Goal: Task Accomplishment & Management: Manage account settings

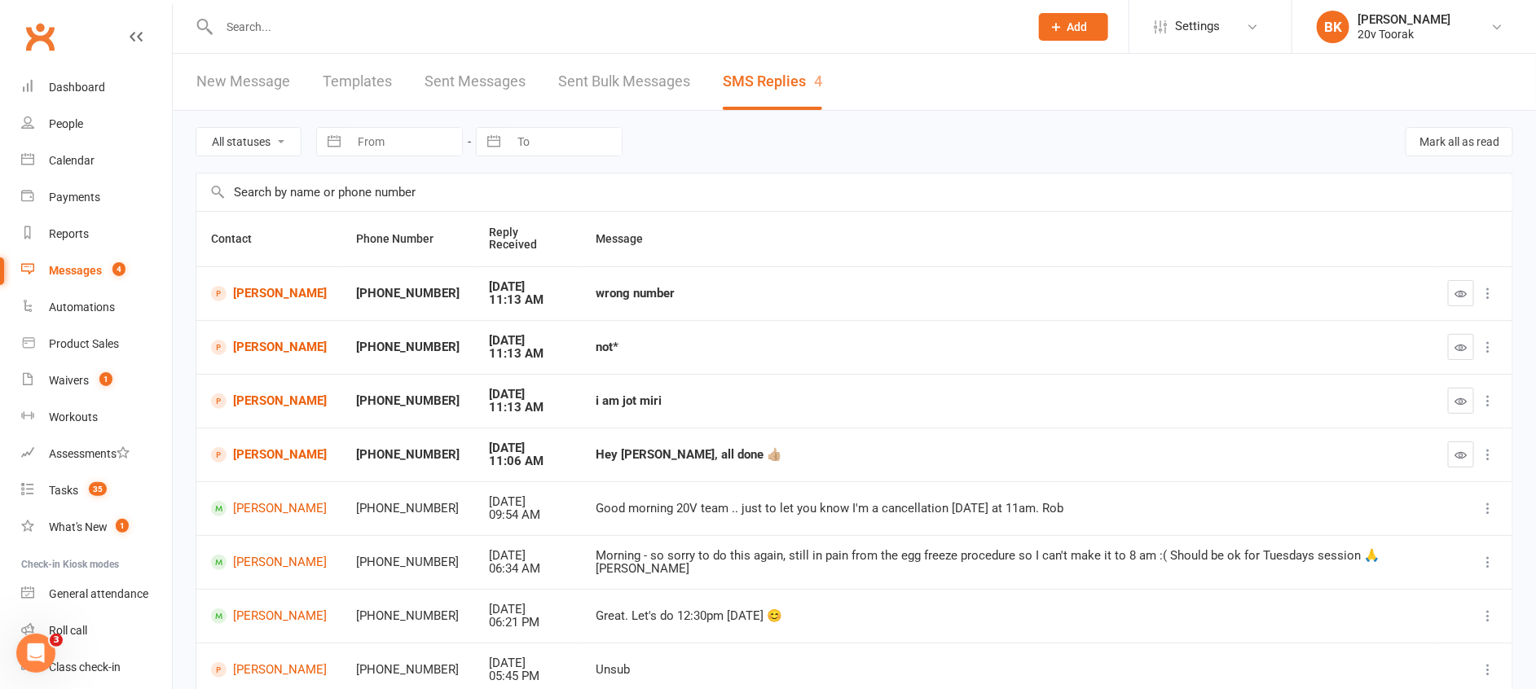
click at [982, 133] on div "All statuses Read only Unread only Navigate forward to interact with the calend…" at bounding box center [855, 142] width 1318 height 62
click at [264, 286] on link "Miri Hal" at bounding box center [269, 293] width 116 height 15
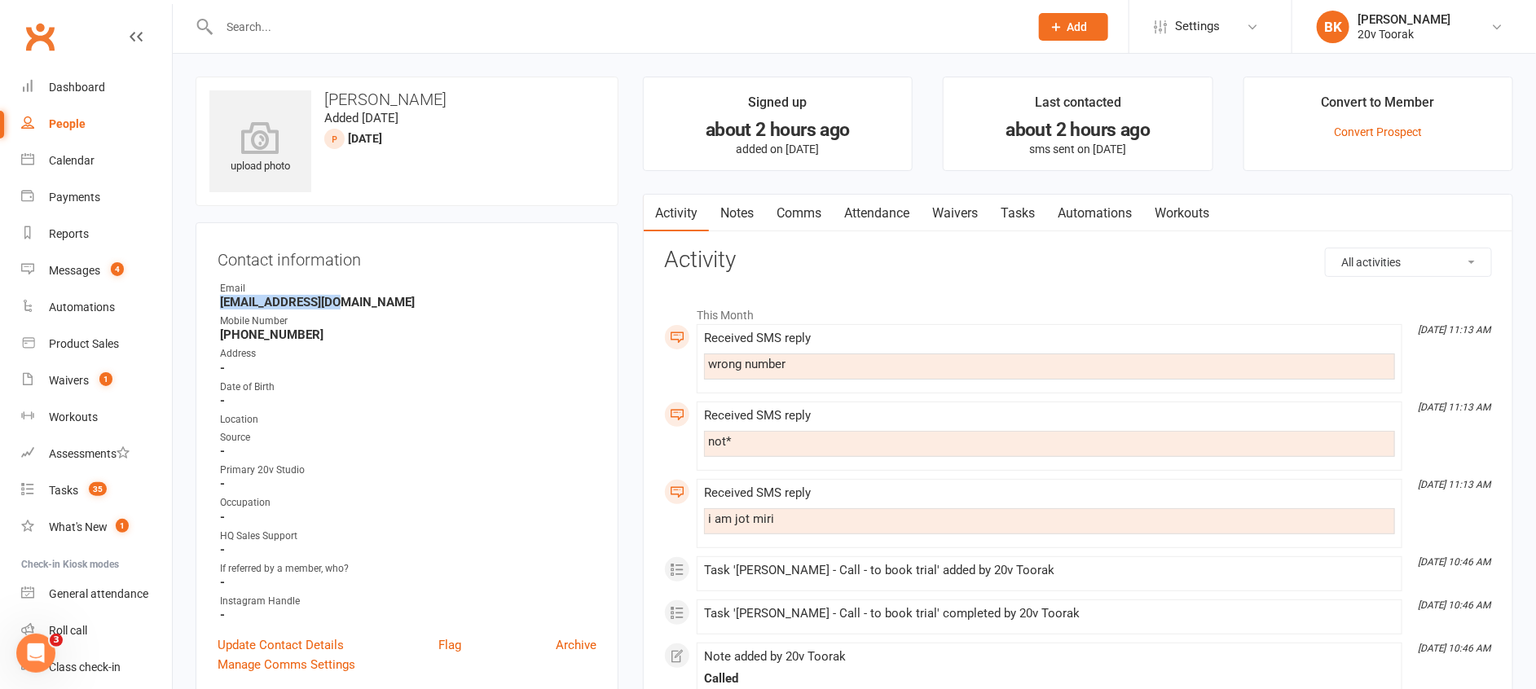
drag, startPoint x: 332, startPoint y: 299, endPoint x: 214, endPoint y: 303, distance: 118.2
click at [214, 303] on div "Contact information Owner Email raytrute@gmail.com Mobile Number +61403254903 A…" at bounding box center [407, 459] width 423 height 474
copy strong "raytrute@gmail.com"
click at [794, 212] on link "Comms" at bounding box center [799, 213] width 68 height 37
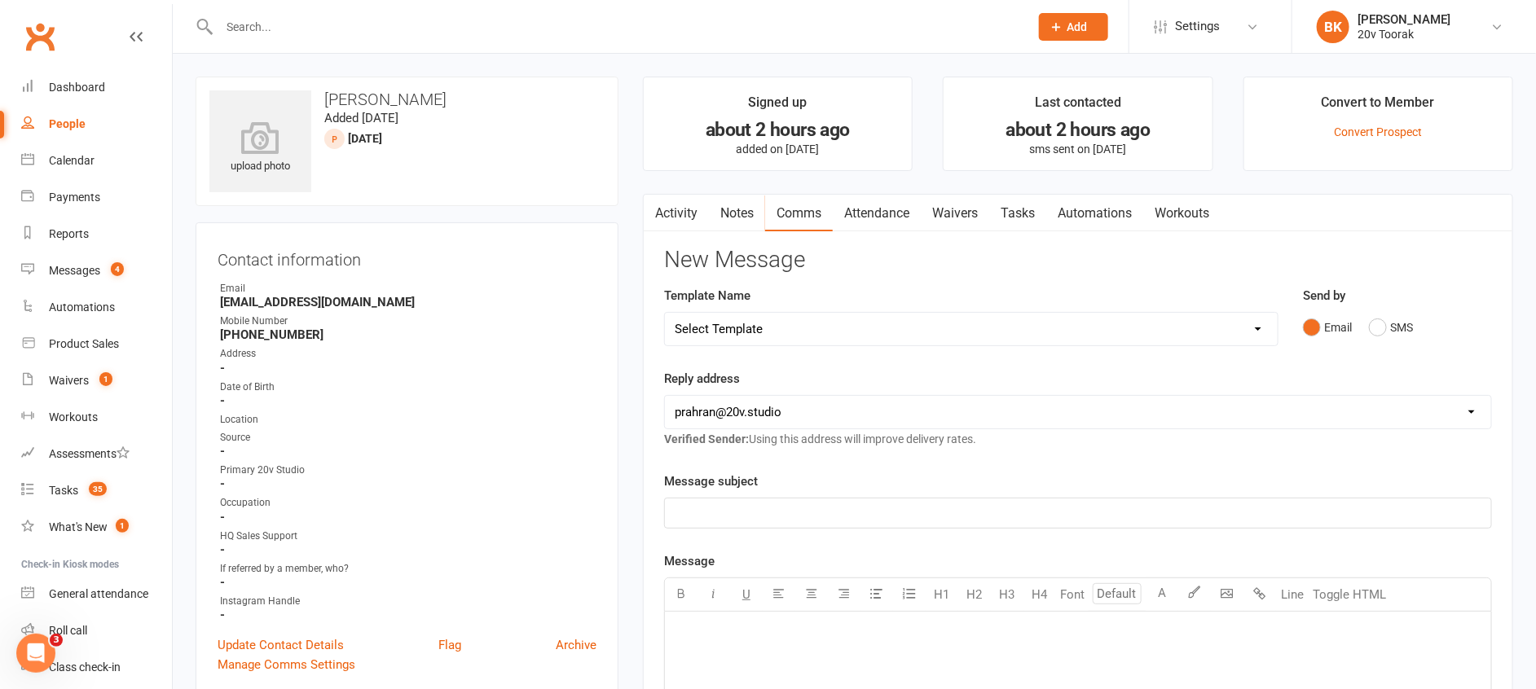
click at [808, 521] on p "﻿" at bounding box center [1078, 514] width 807 height 20
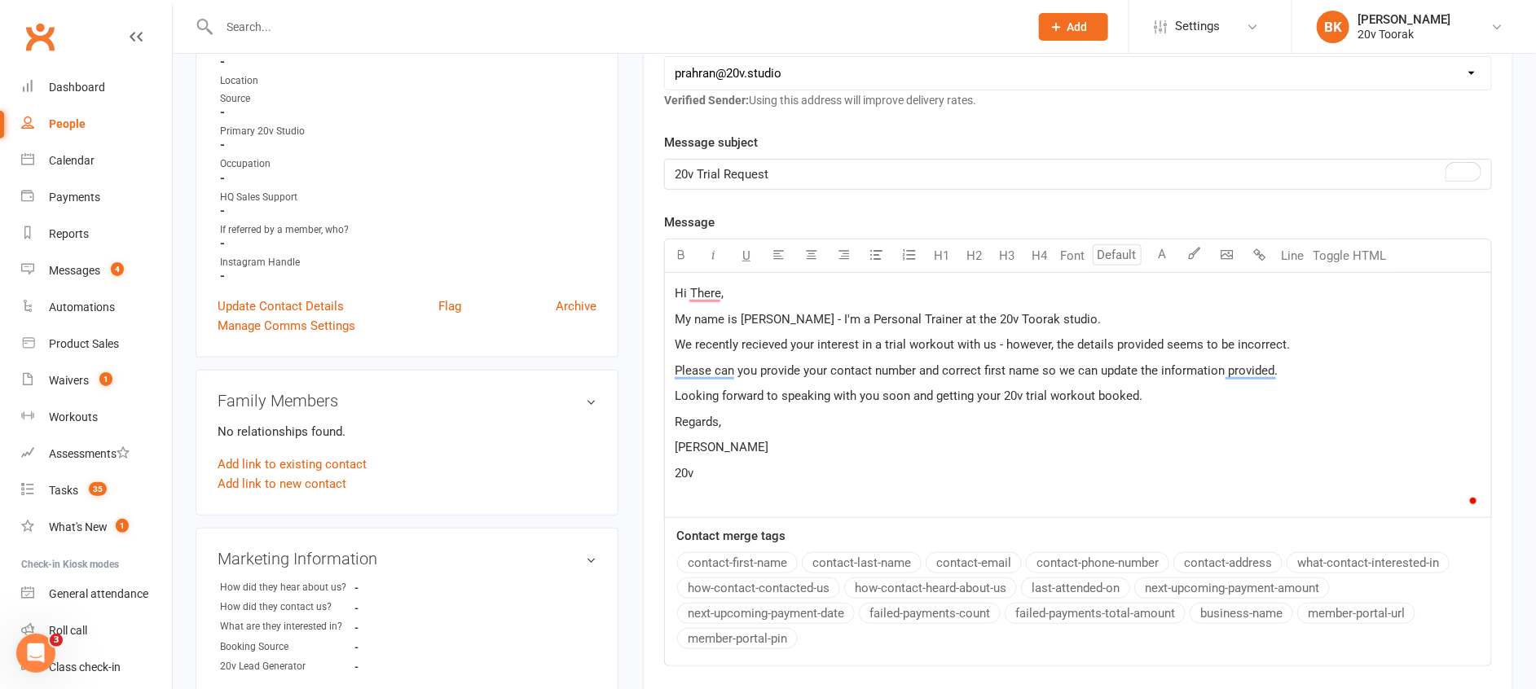
scroll to position [618, 0]
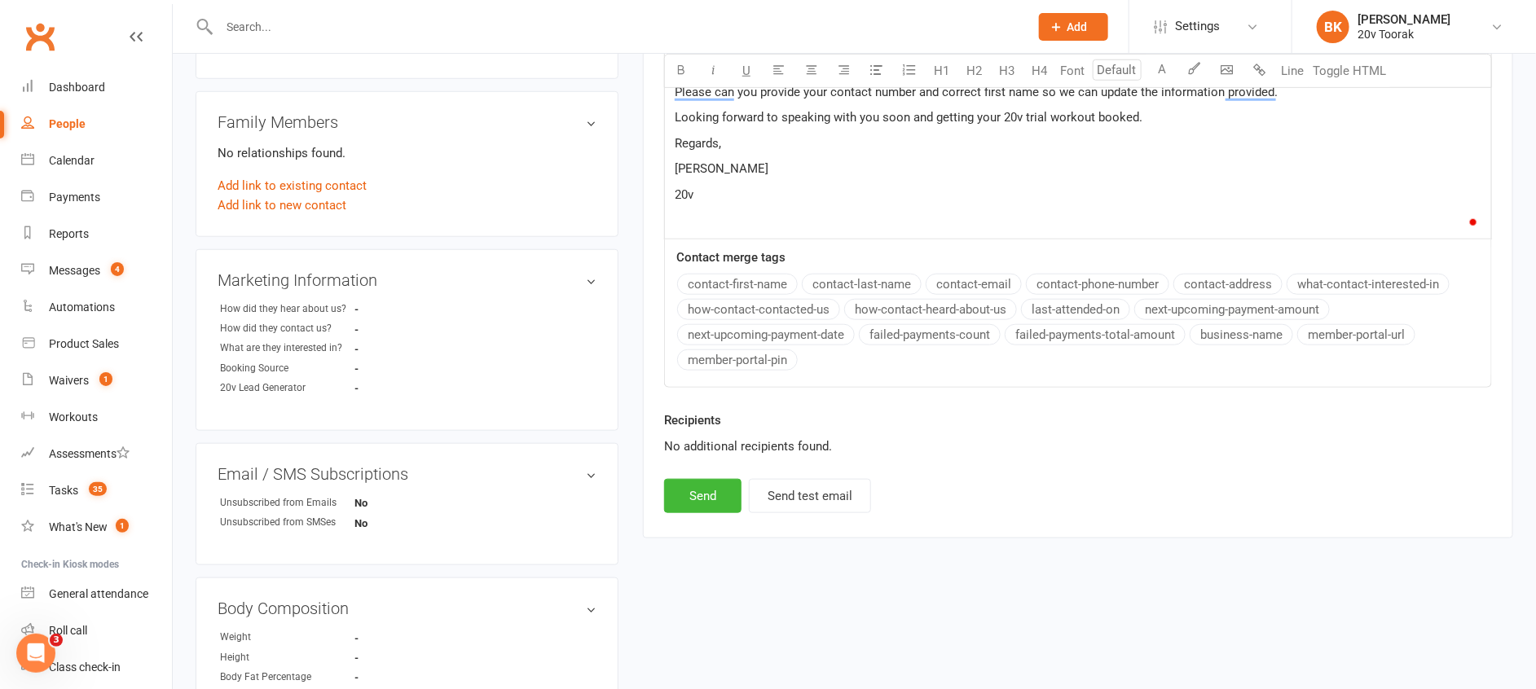
click at [676, 476] on div "Recipients No additional recipients found." at bounding box center [1078, 445] width 852 height 68
click at [711, 502] on button "Send" at bounding box center [702, 496] width 77 height 34
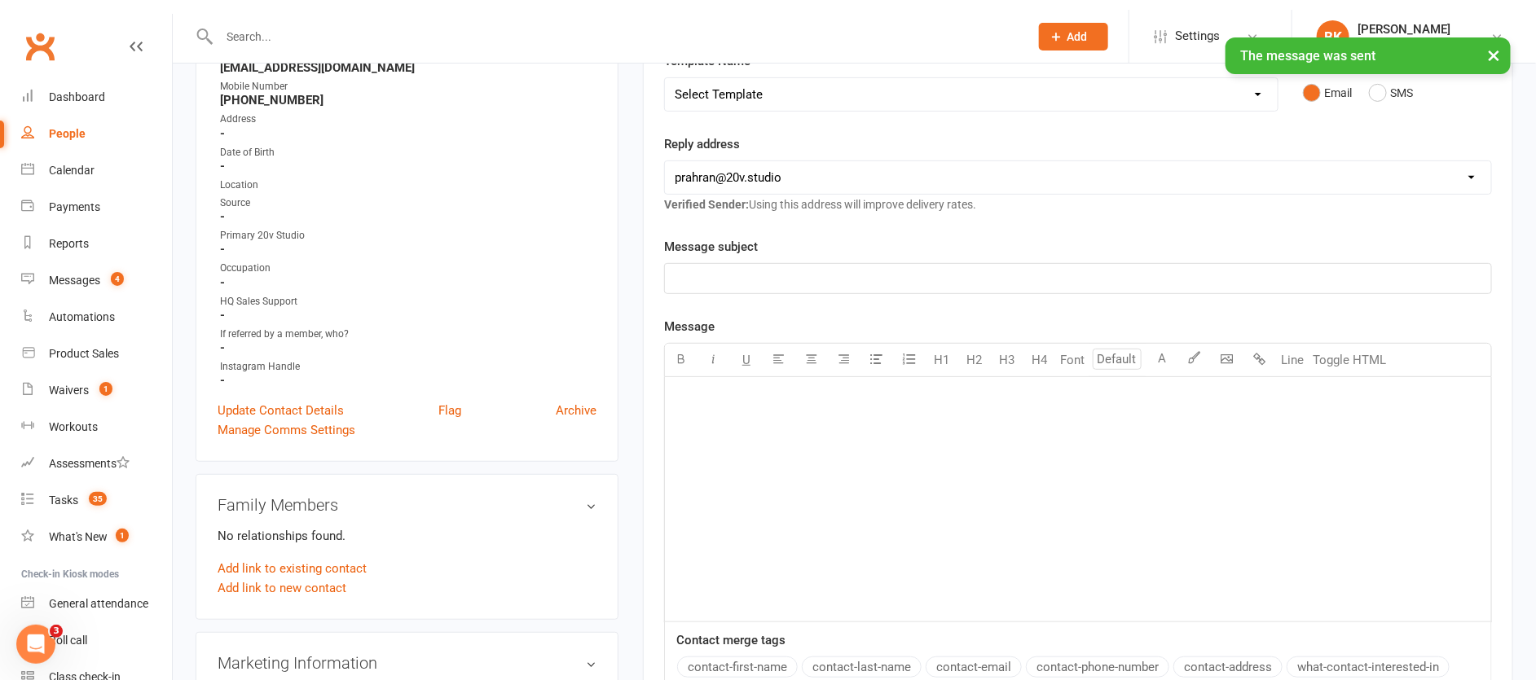
scroll to position [0, 0]
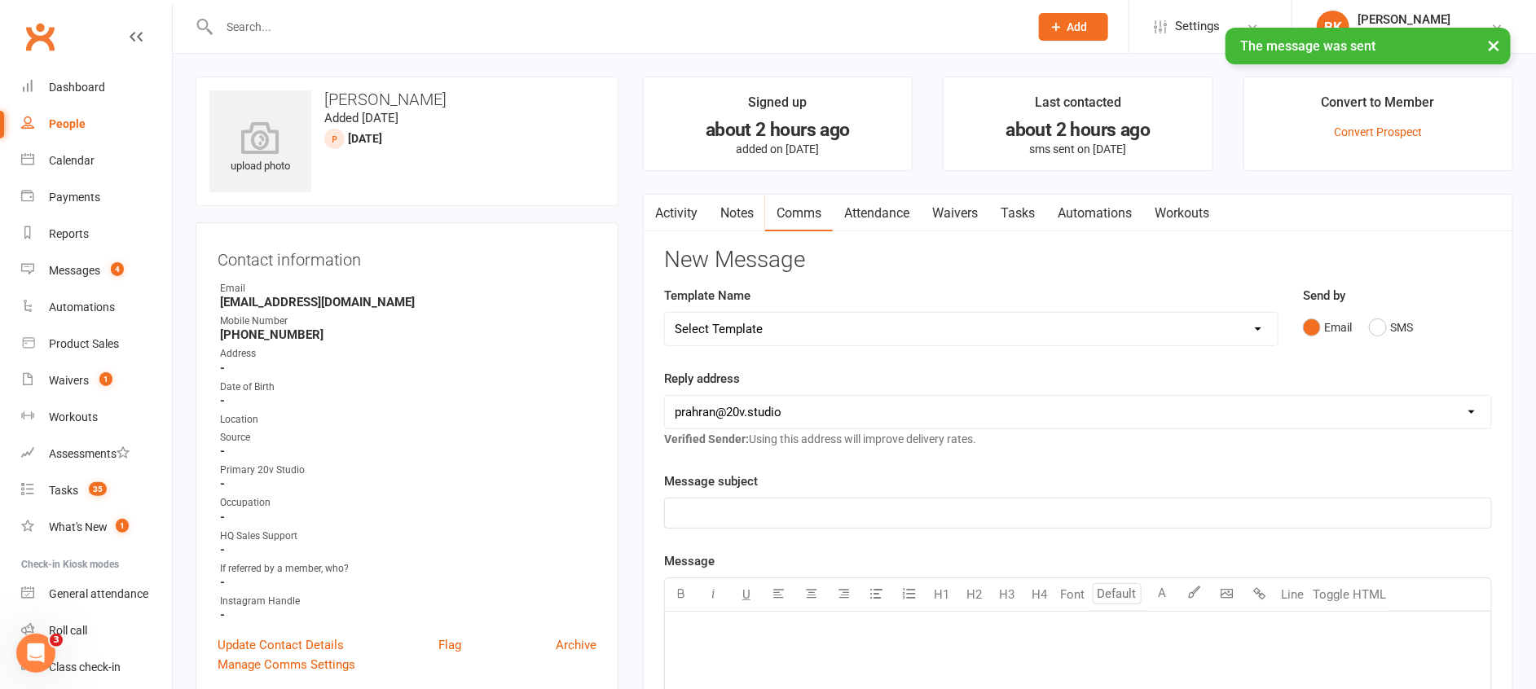
click at [684, 196] on link "Activity" at bounding box center [676, 213] width 65 height 37
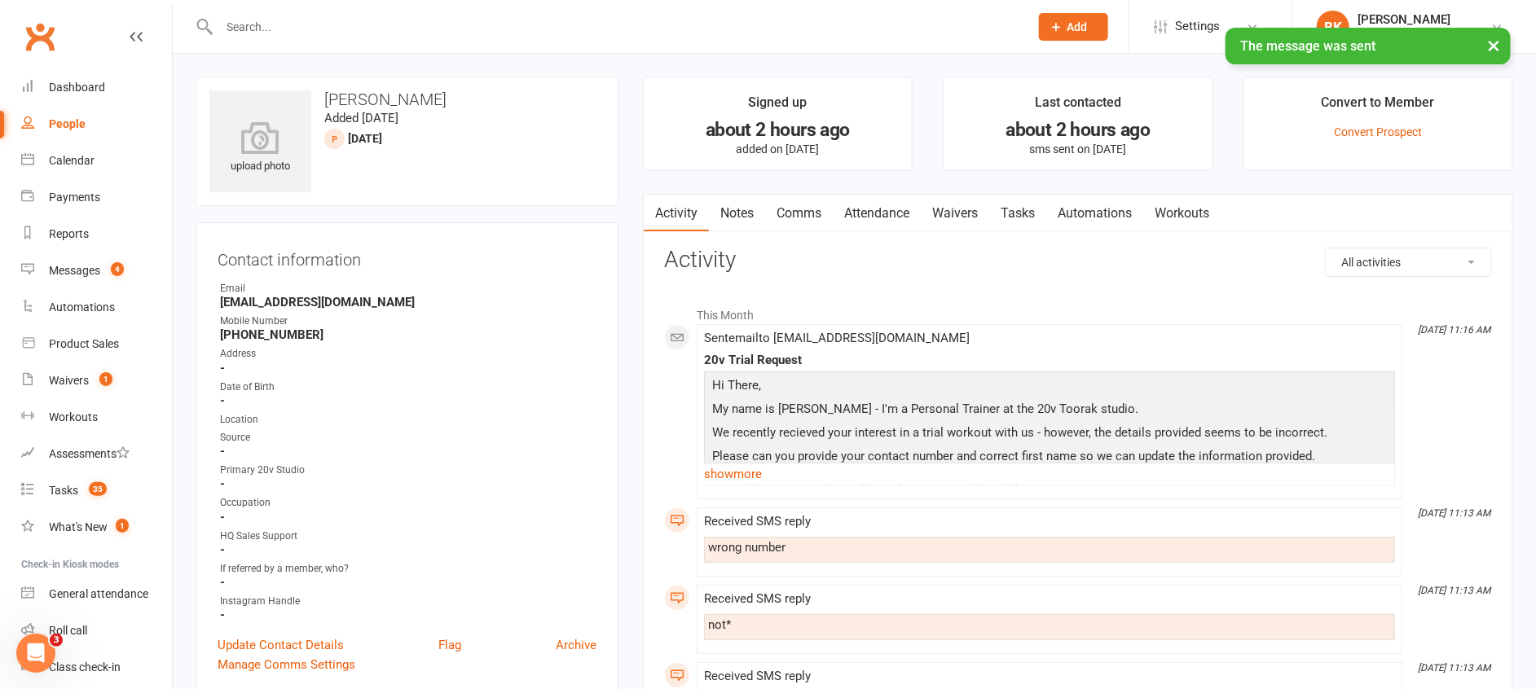
click at [733, 212] on link "Notes" at bounding box center [737, 213] width 56 height 37
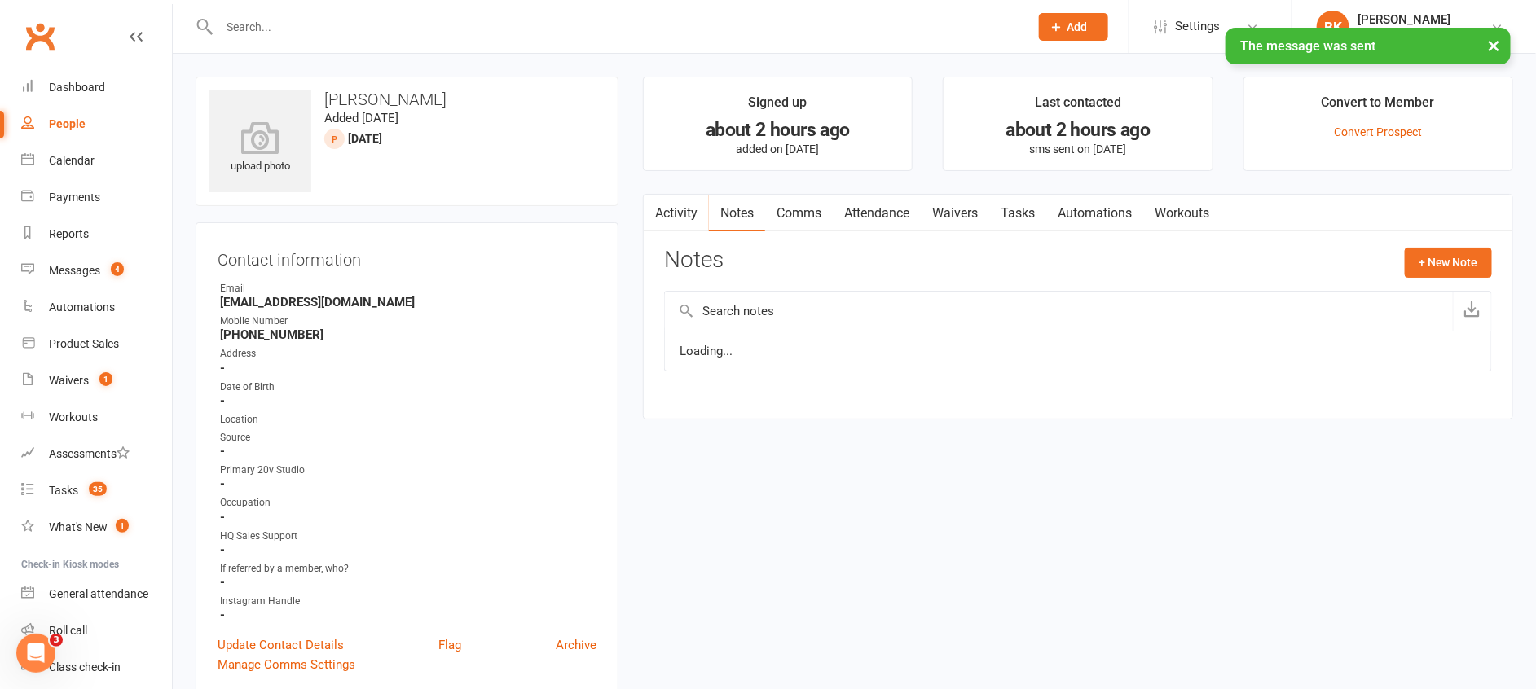
click at [821, 204] on link "Comms" at bounding box center [799, 213] width 68 height 37
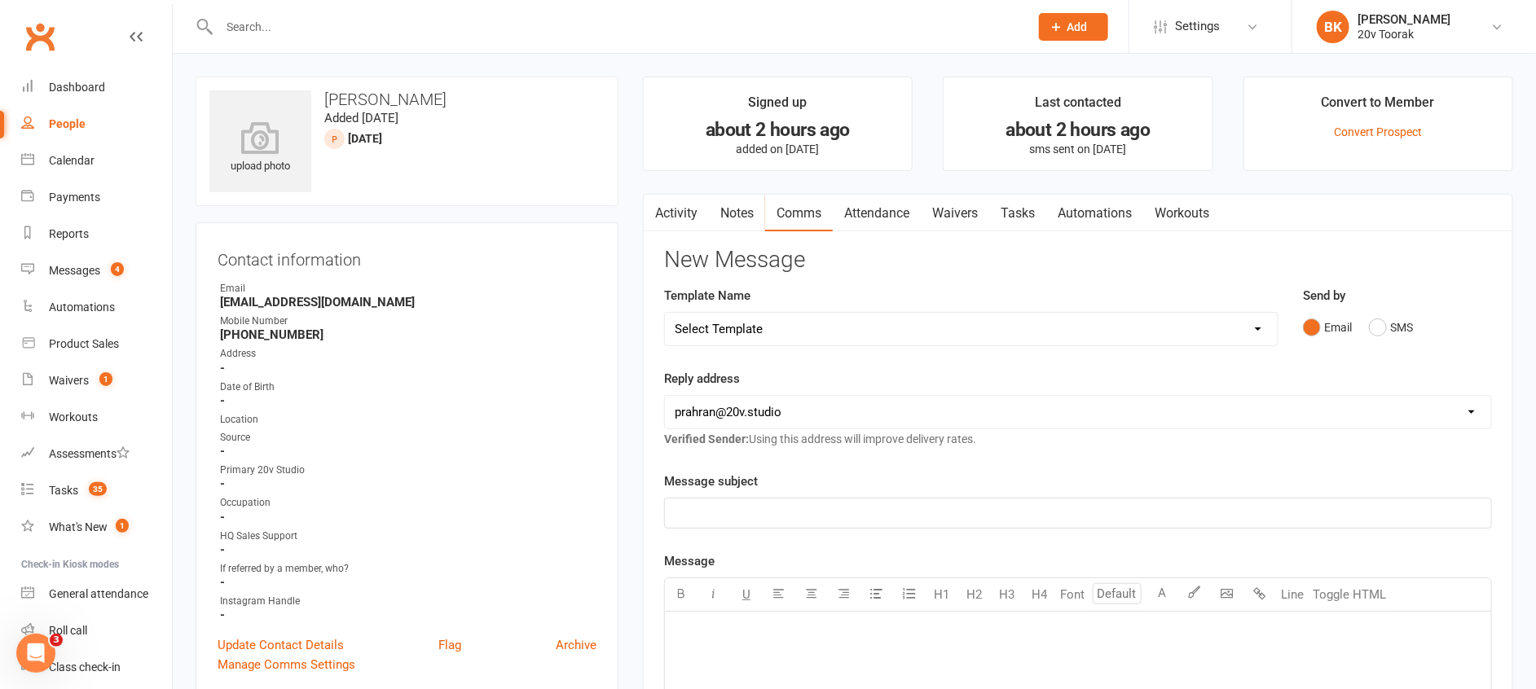
click at [1379, 348] on div "Send by Email SMS" at bounding box center [1397, 326] width 213 height 80
click at [1397, 309] on div "Send by Email SMS" at bounding box center [1397, 314] width 188 height 57
click at [1392, 319] on button "SMS" at bounding box center [1391, 327] width 44 height 31
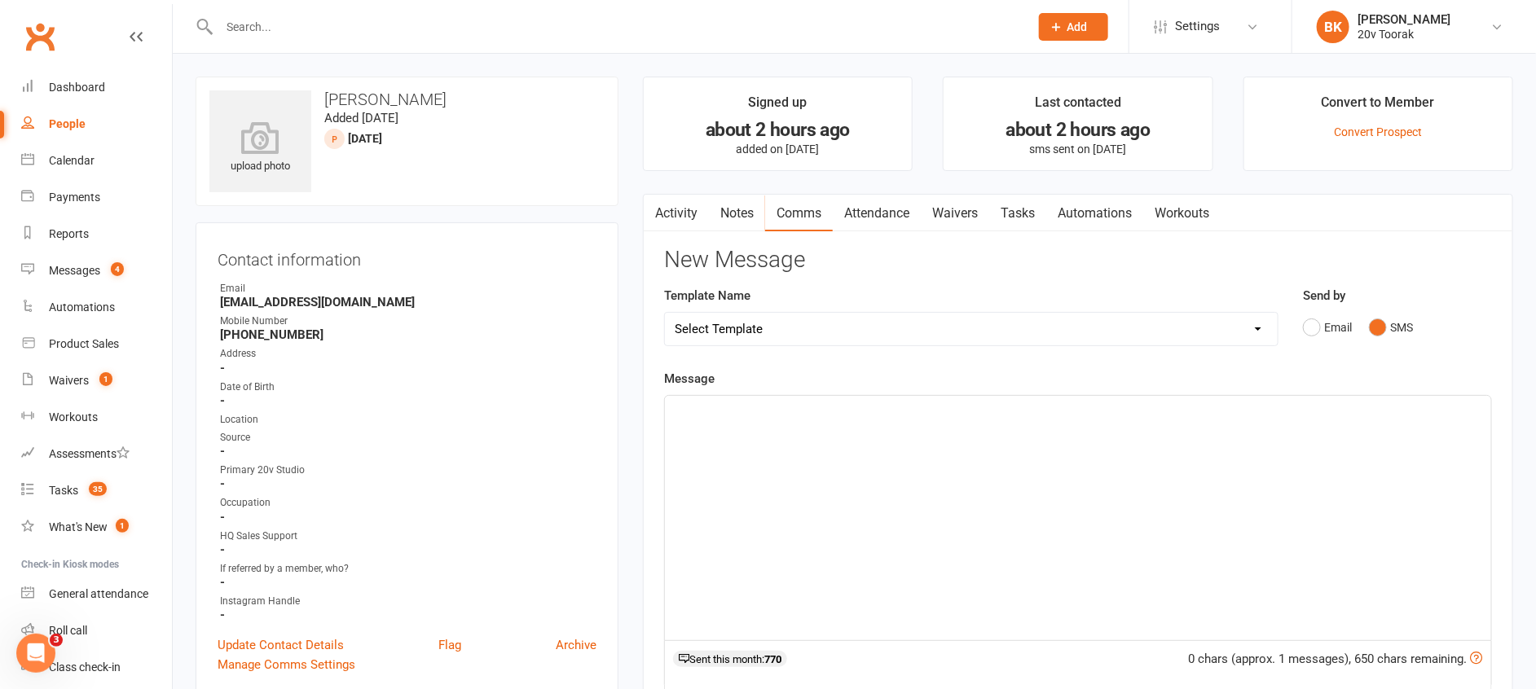
click at [742, 210] on link "Notes" at bounding box center [737, 213] width 56 height 37
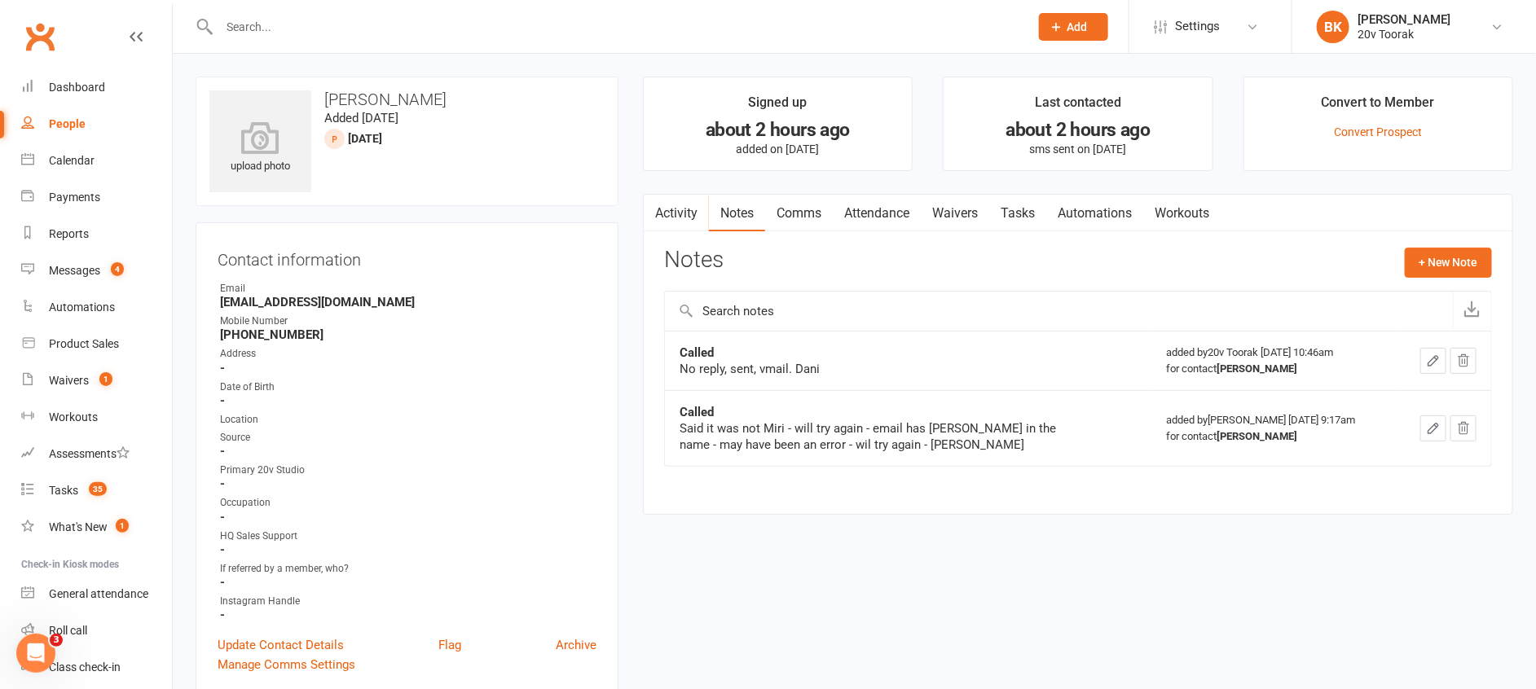
click at [1011, 213] on link "Tasks" at bounding box center [1017, 213] width 57 height 37
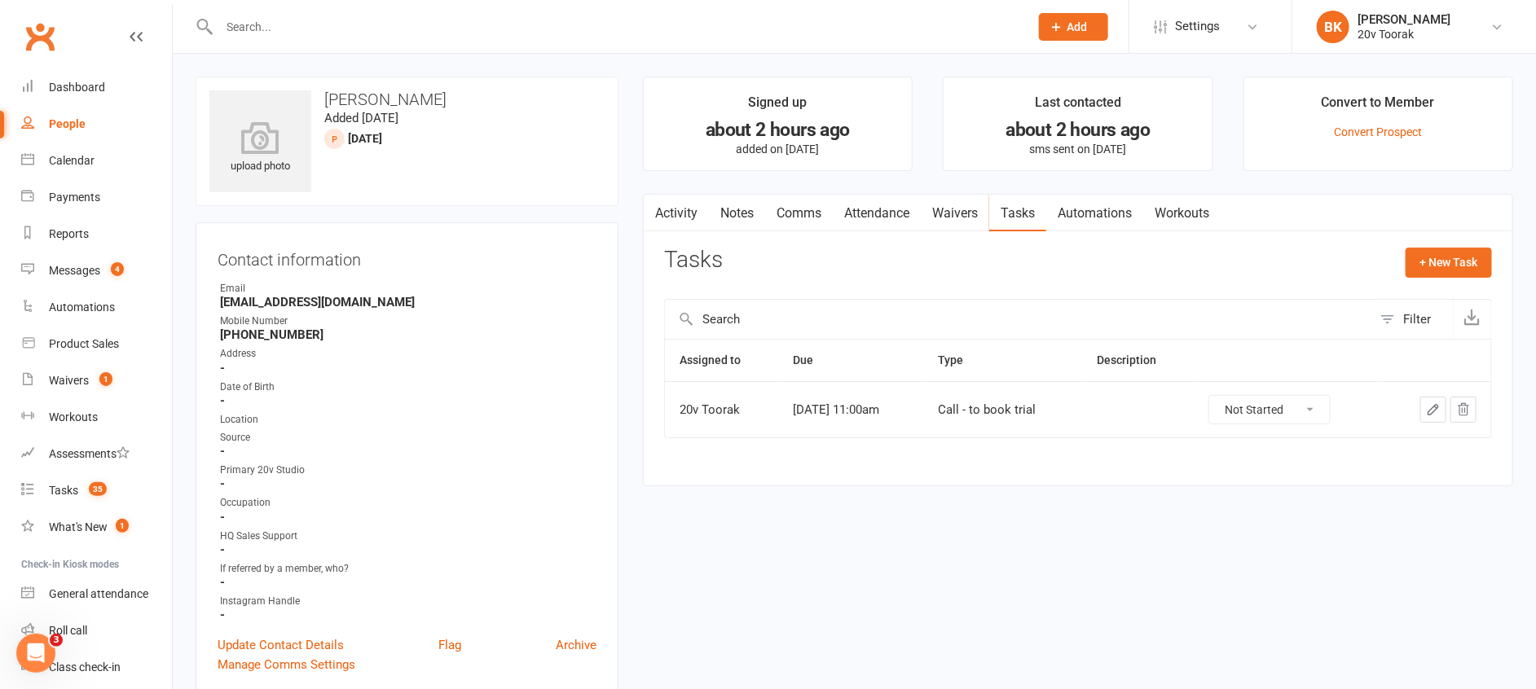
click at [755, 209] on link "Notes" at bounding box center [737, 213] width 56 height 37
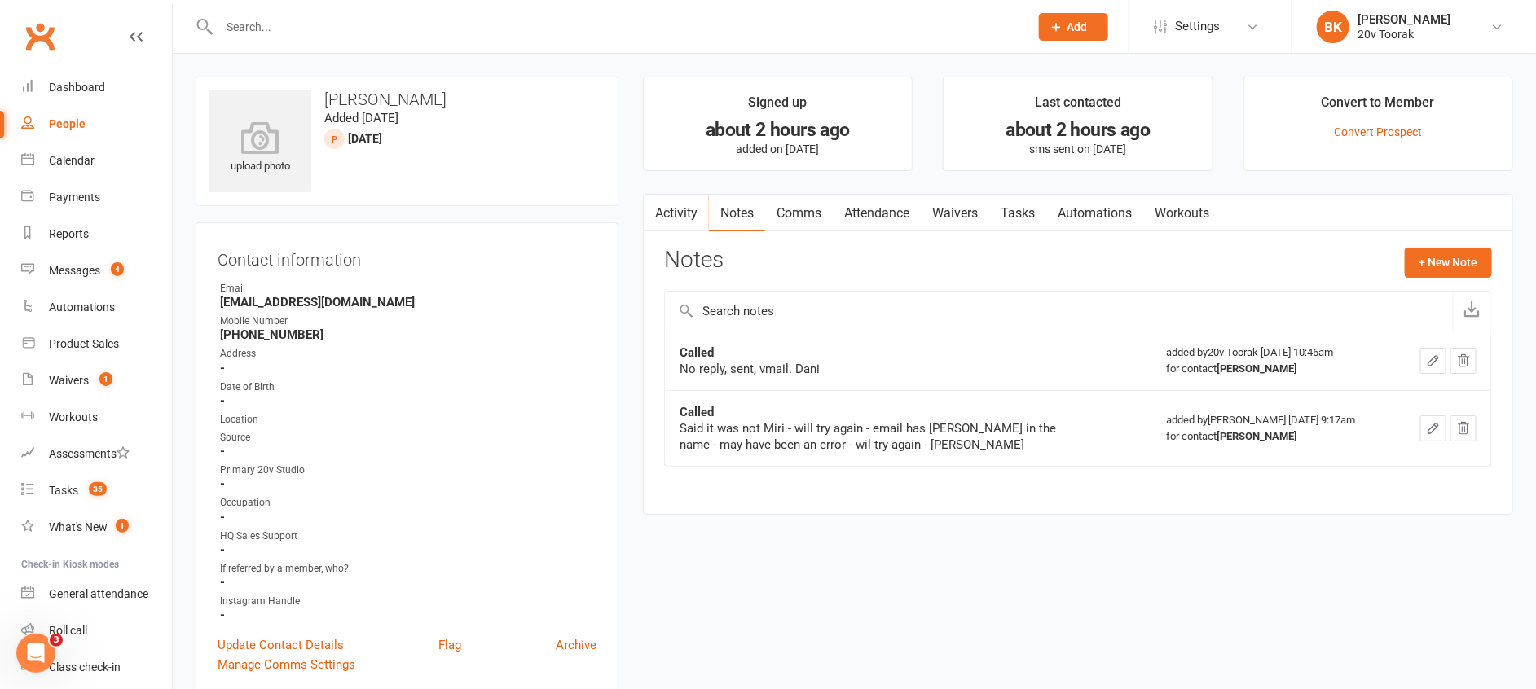
click at [816, 213] on link "Comms" at bounding box center [799, 213] width 68 height 37
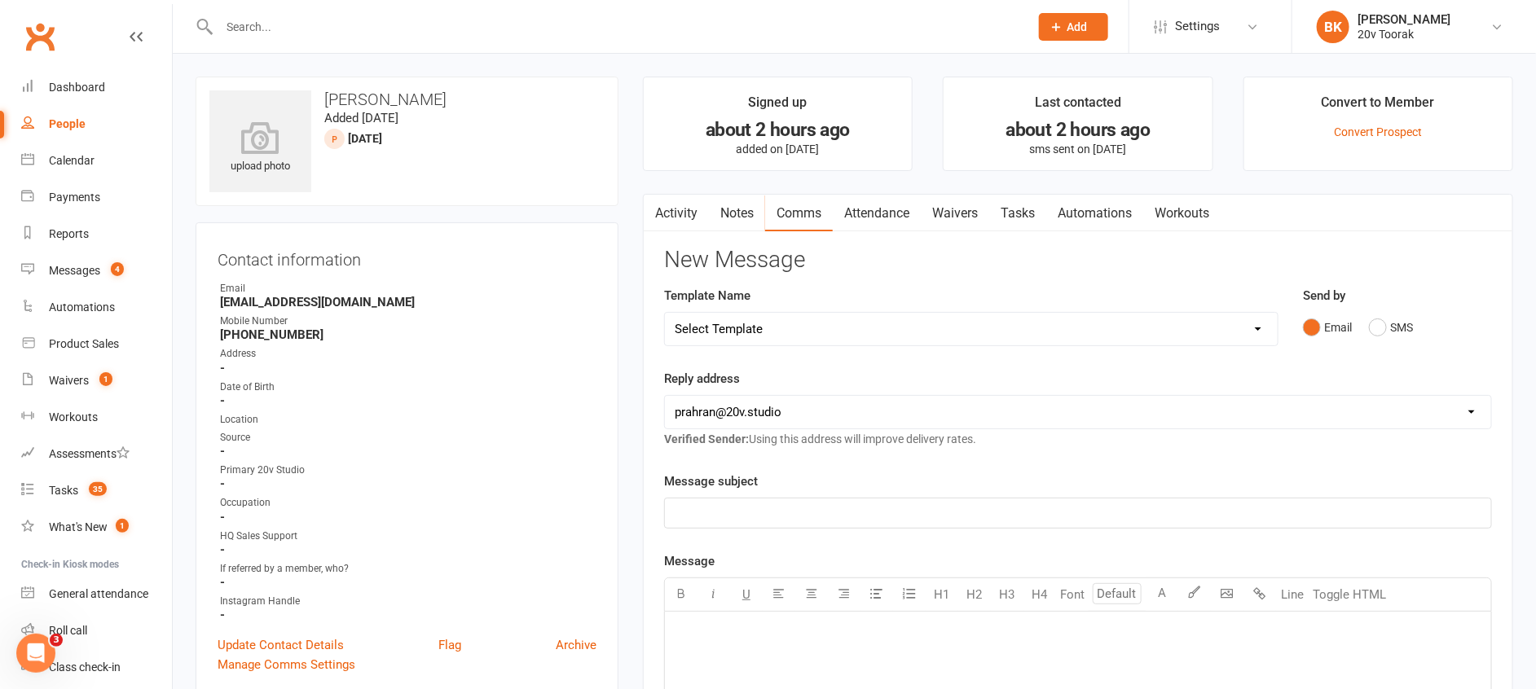
click at [647, 215] on button "button" at bounding box center [654, 213] width 20 height 37
click at [693, 212] on link "Activity" at bounding box center [676, 213] width 65 height 37
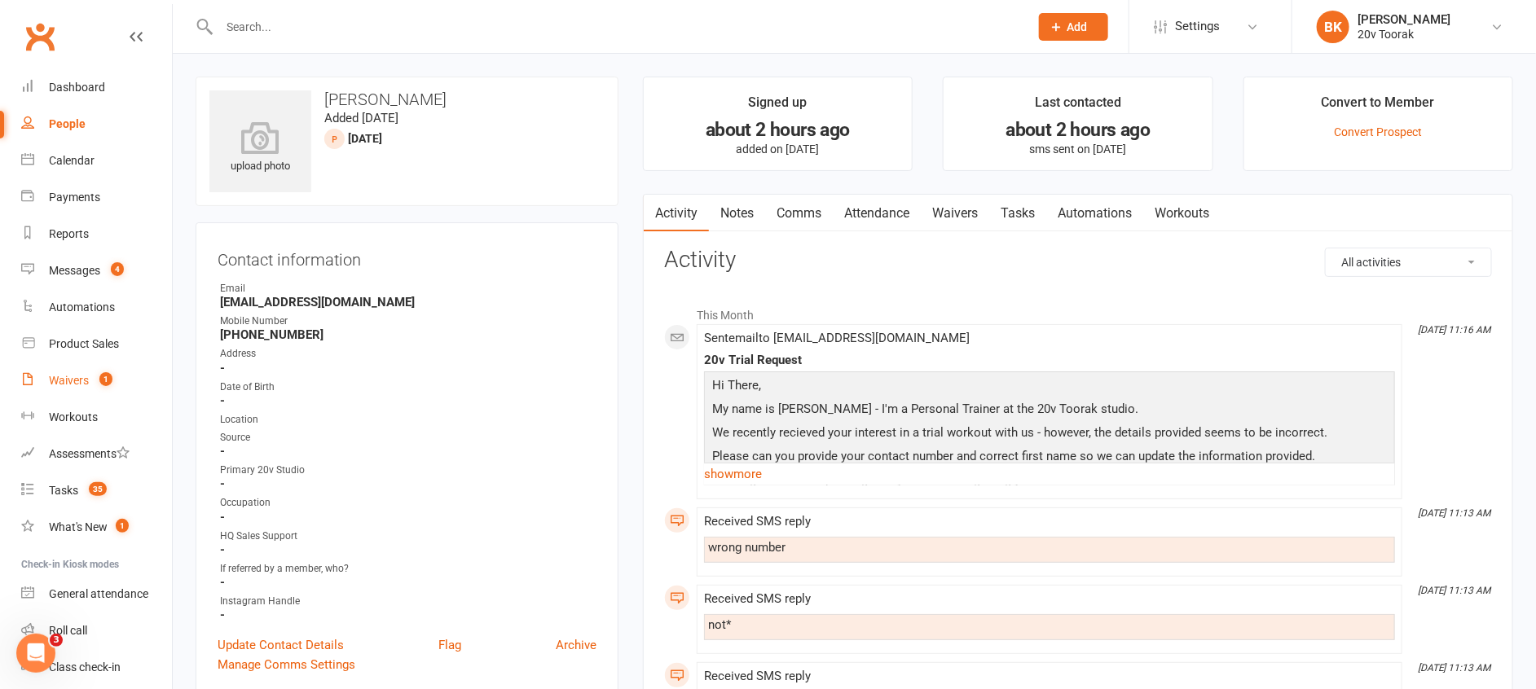
click at [78, 376] on div "Waivers" at bounding box center [69, 380] width 40 height 13
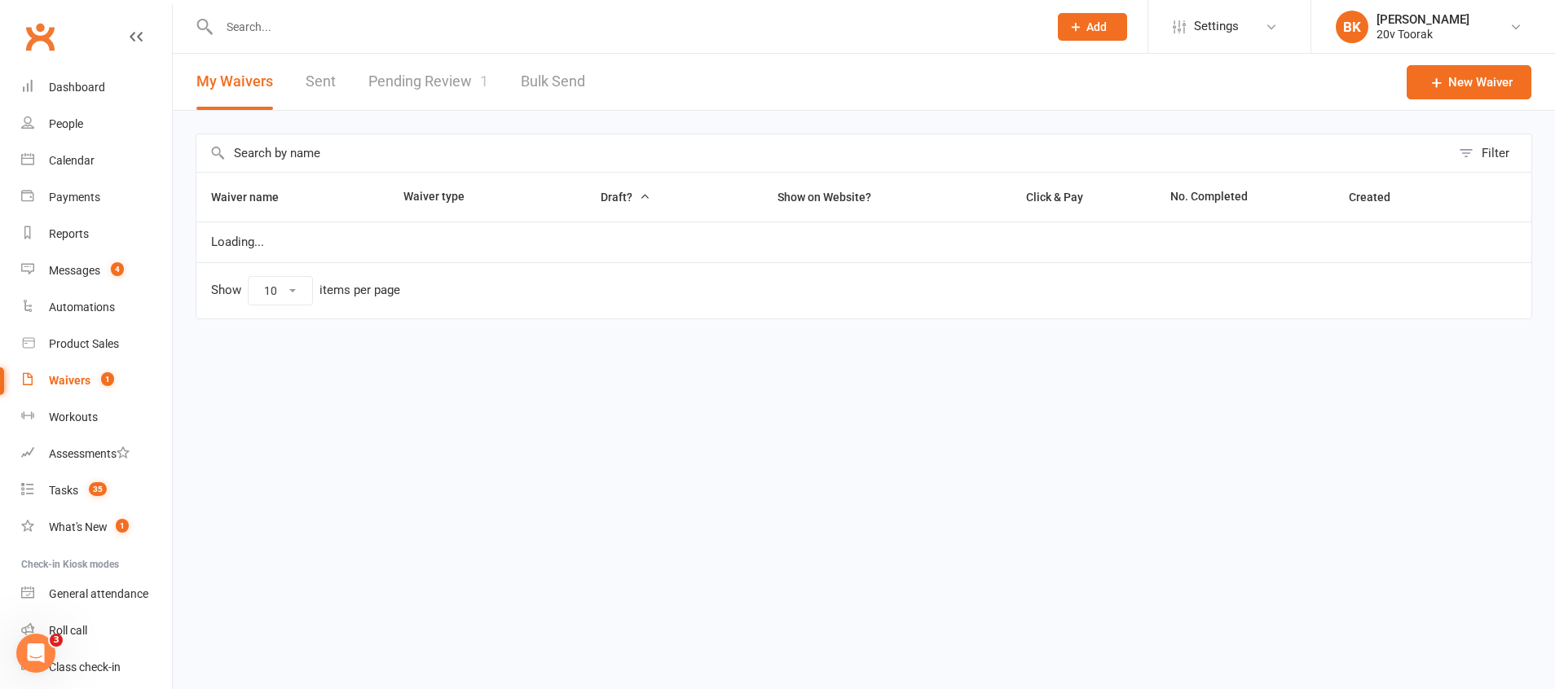
click at [437, 86] on link "Pending Review 1" at bounding box center [428, 82] width 120 height 56
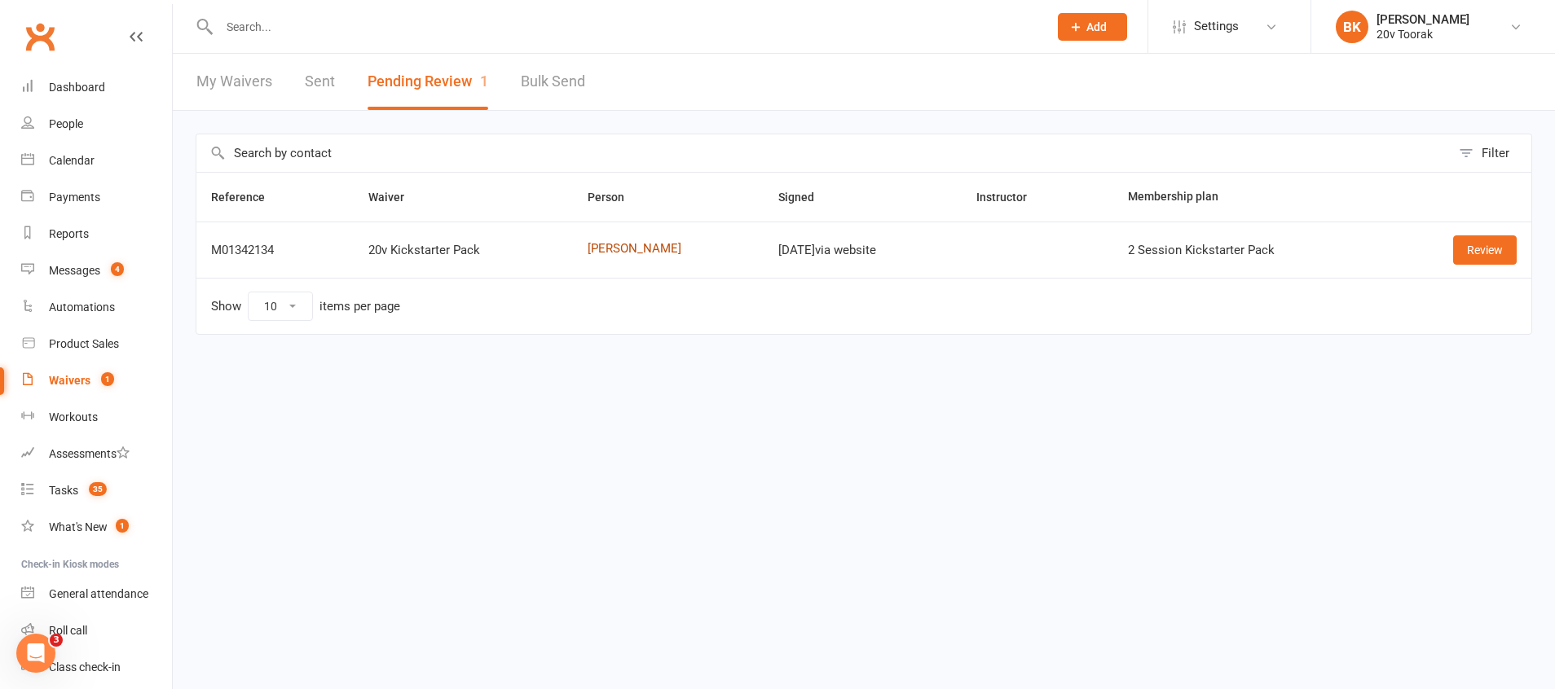
click at [628, 253] on link "[PERSON_NAME]" at bounding box center [668, 249] width 162 height 14
click at [1516, 233] on td "Review" at bounding box center [1459, 250] width 144 height 56
click at [1493, 247] on link "Review" at bounding box center [1485, 249] width 64 height 29
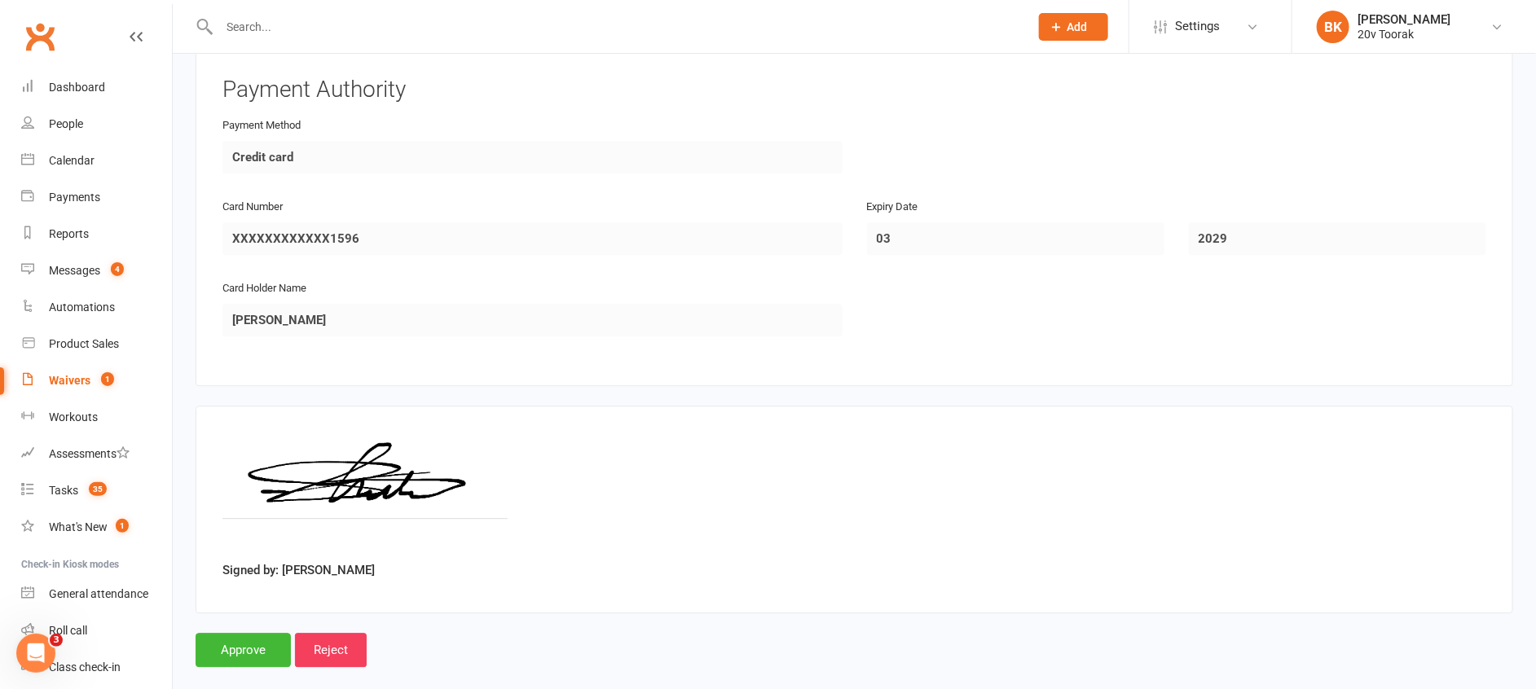
scroll to position [2017, 0]
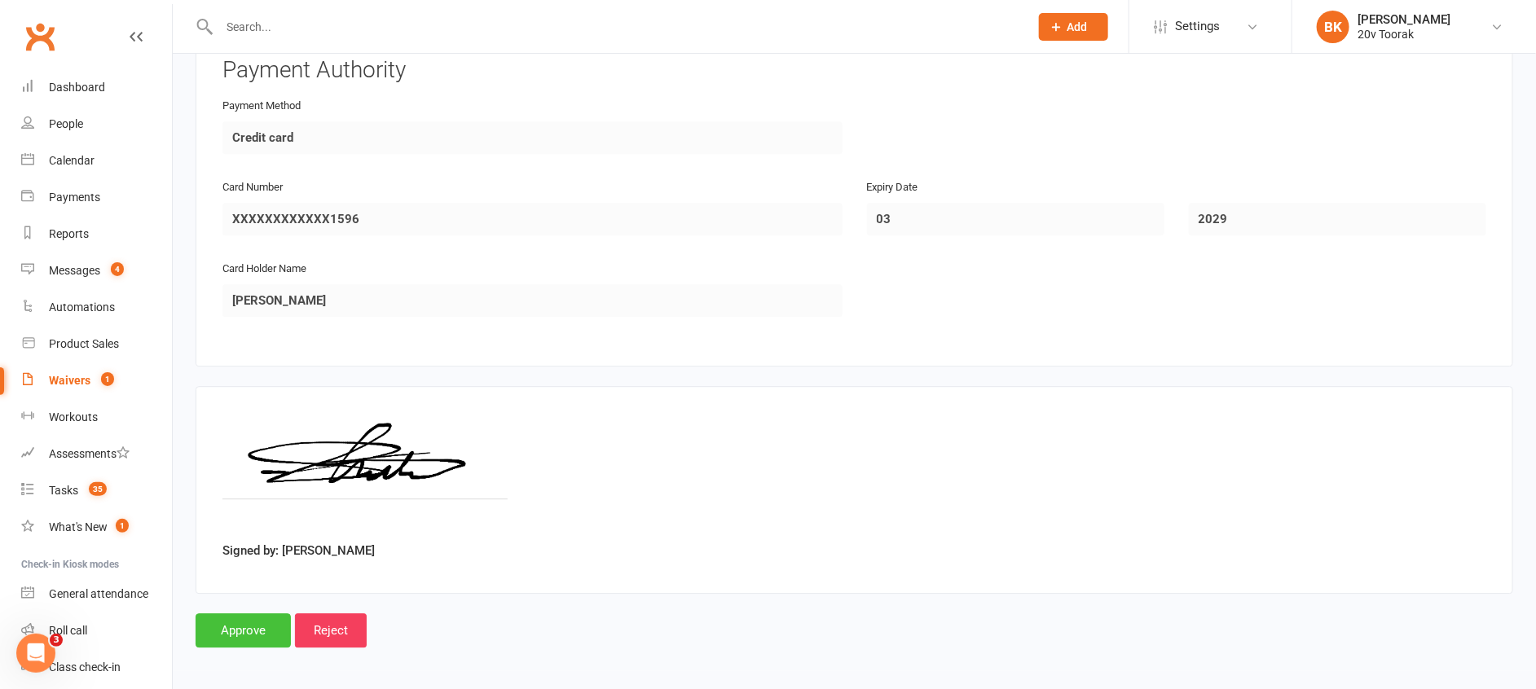
click at [242, 614] on input "Approve" at bounding box center [243, 631] width 95 height 34
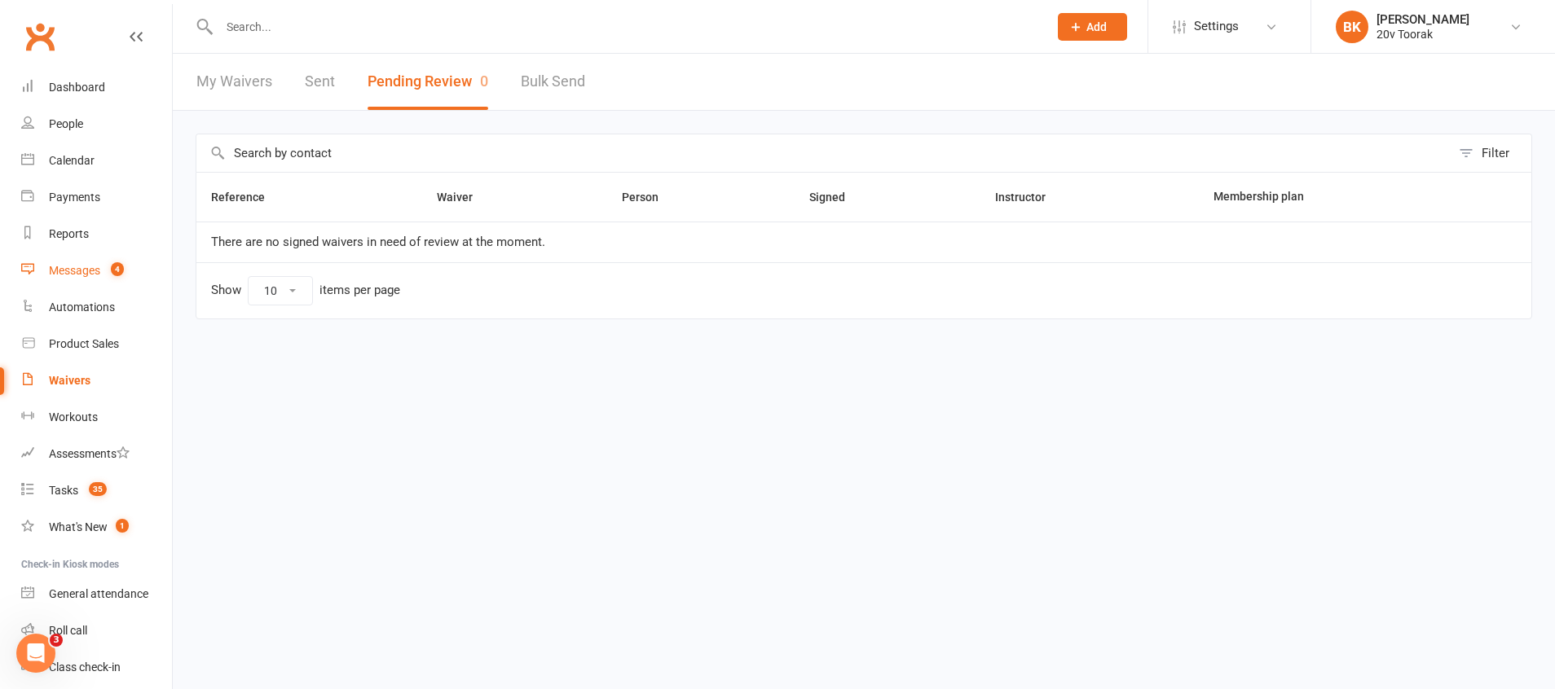
click at [94, 259] on link "Messages 4" at bounding box center [96, 271] width 151 height 37
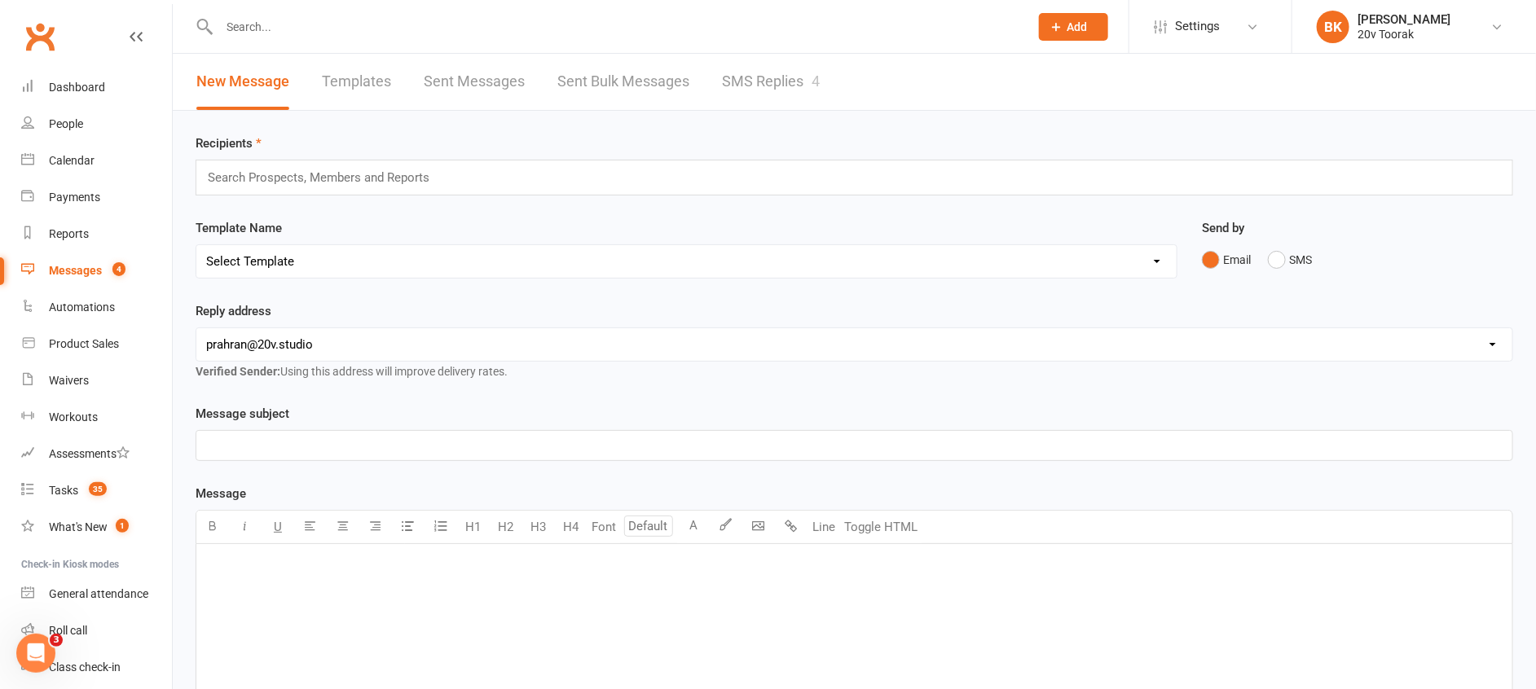
click at [831, 84] on div "New Message Templates Sent Messages Sent Bulk Messages SMS Replies 4" at bounding box center [508, 82] width 671 height 56
click at [803, 82] on link "SMS Replies 4" at bounding box center [771, 82] width 98 height 56
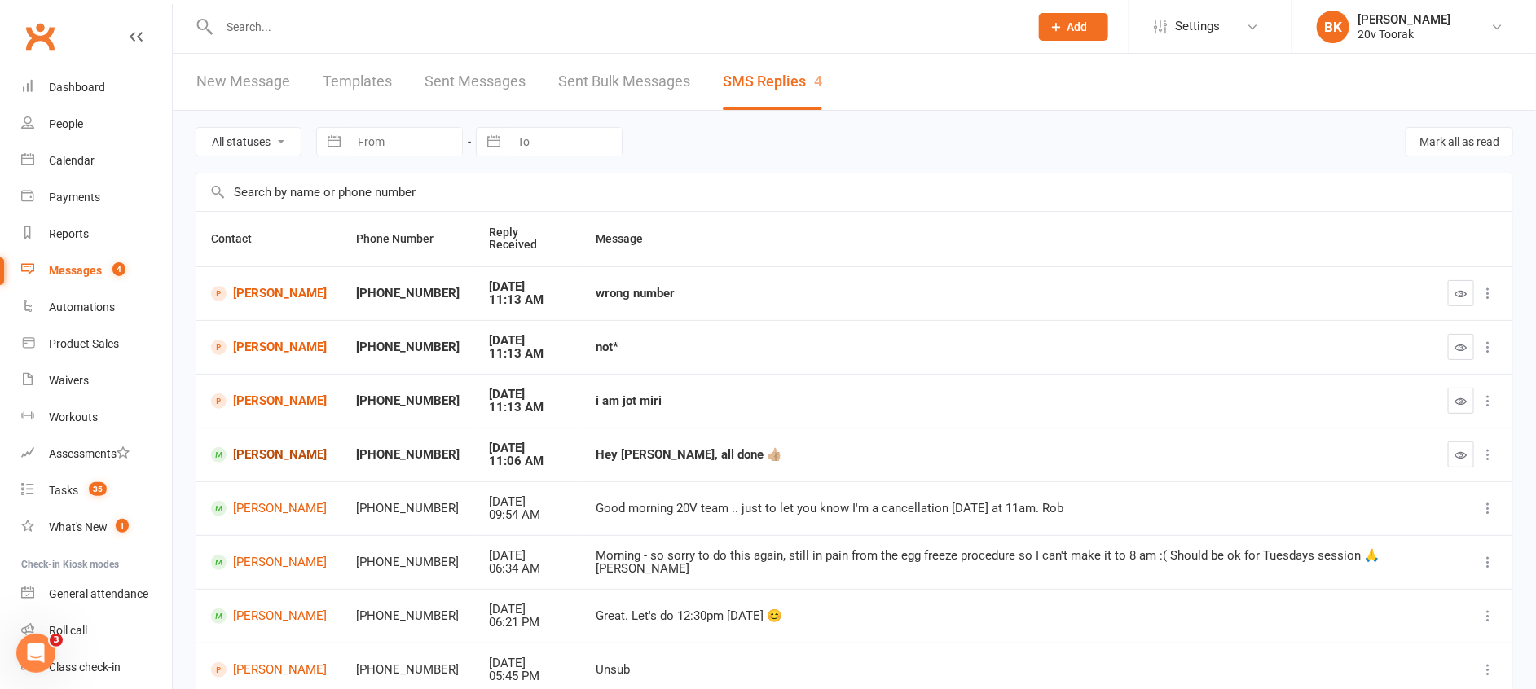
click at [242, 447] on link "[PERSON_NAME]" at bounding box center [269, 454] width 116 height 15
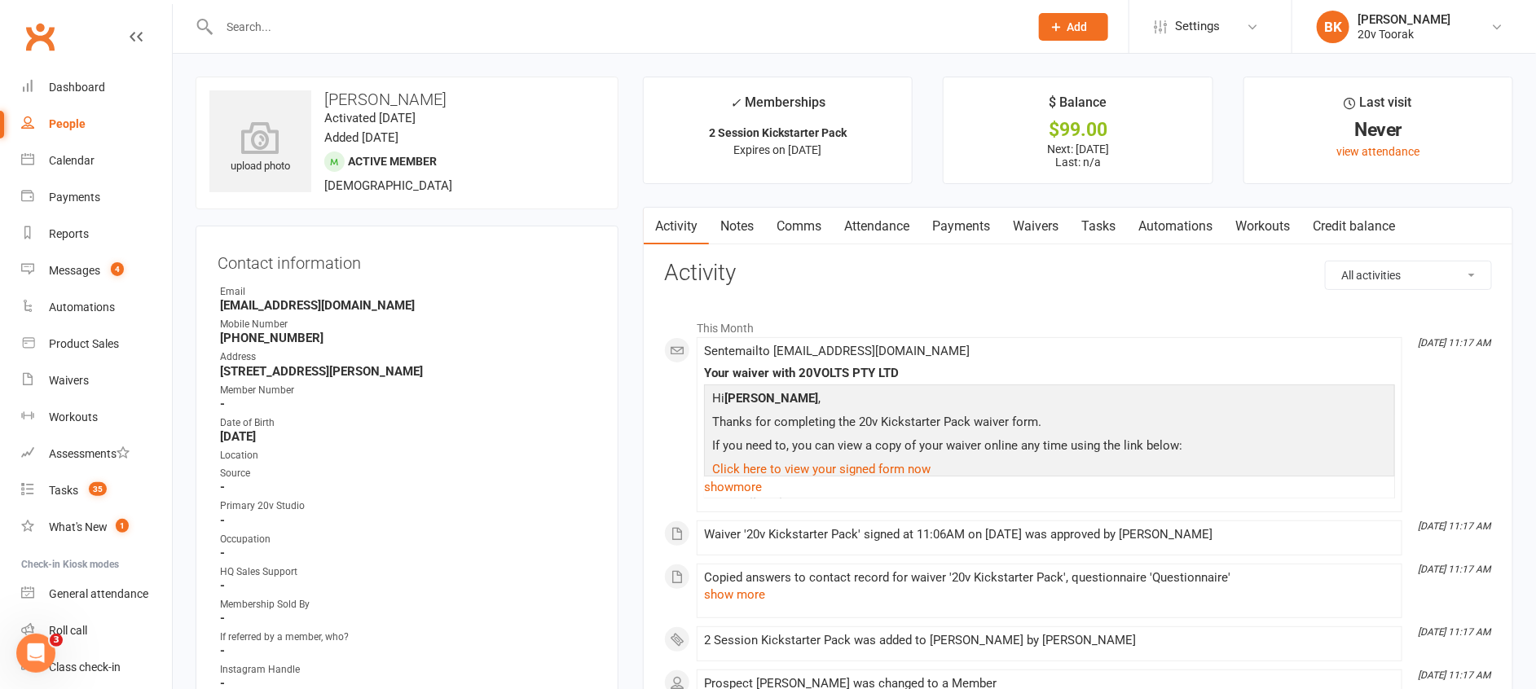
click at [802, 214] on link "Comms" at bounding box center [799, 226] width 68 height 37
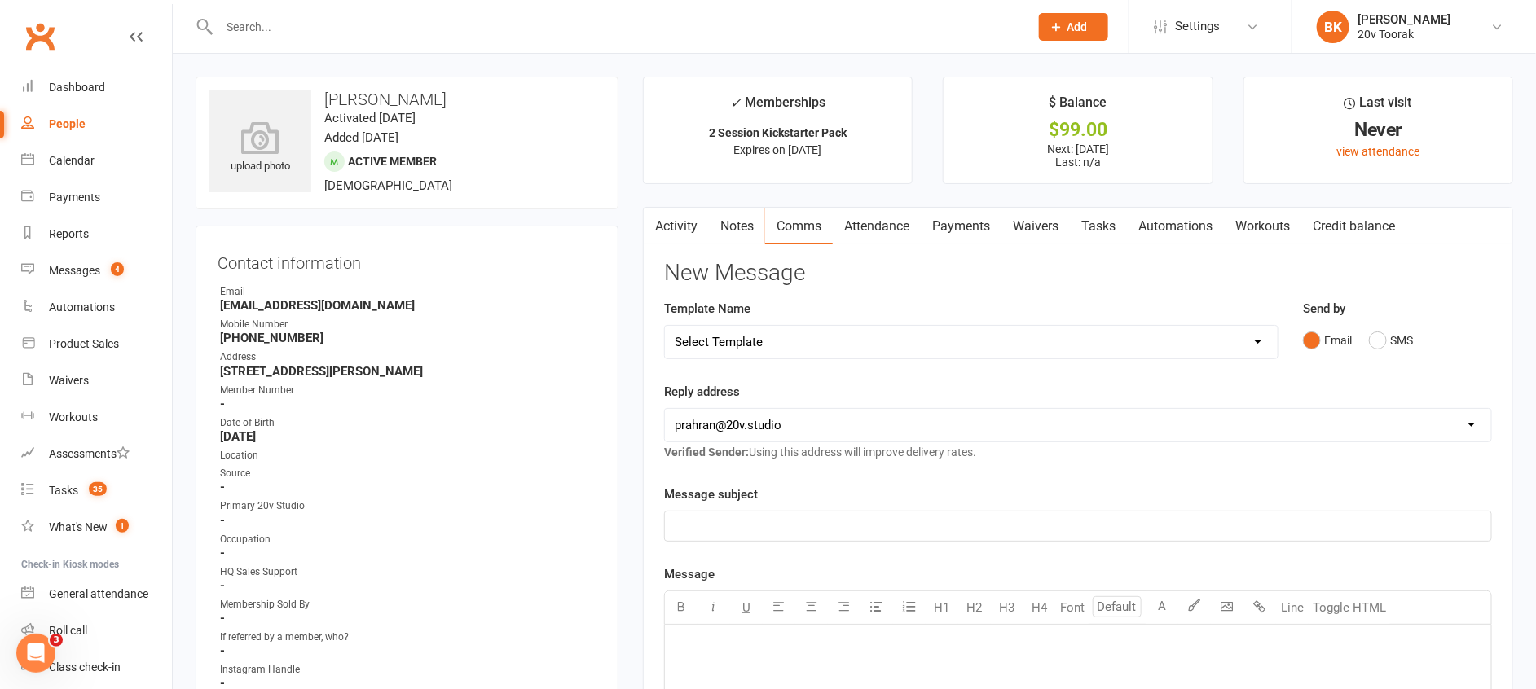
click at [689, 218] on link "Activity" at bounding box center [676, 226] width 65 height 37
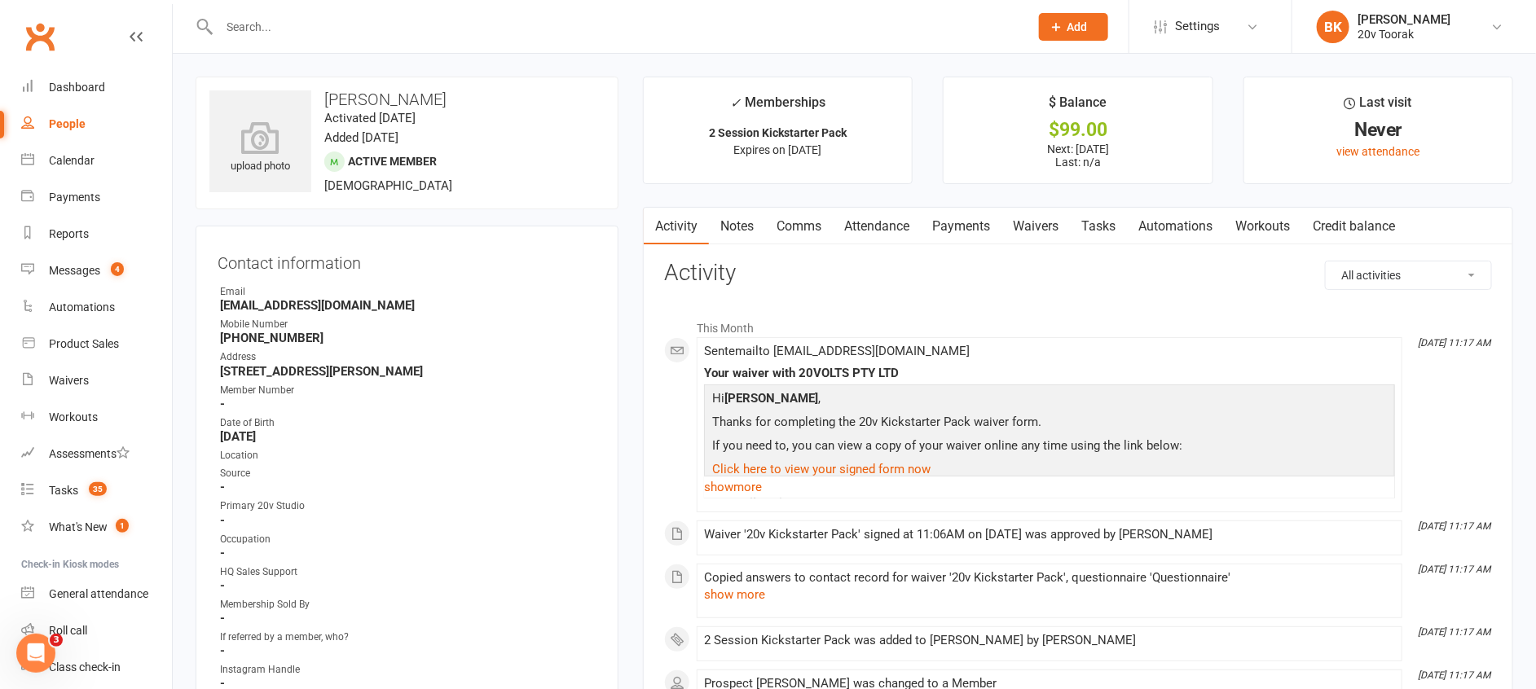
click at [802, 234] on link "Comms" at bounding box center [799, 226] width 68 height 37
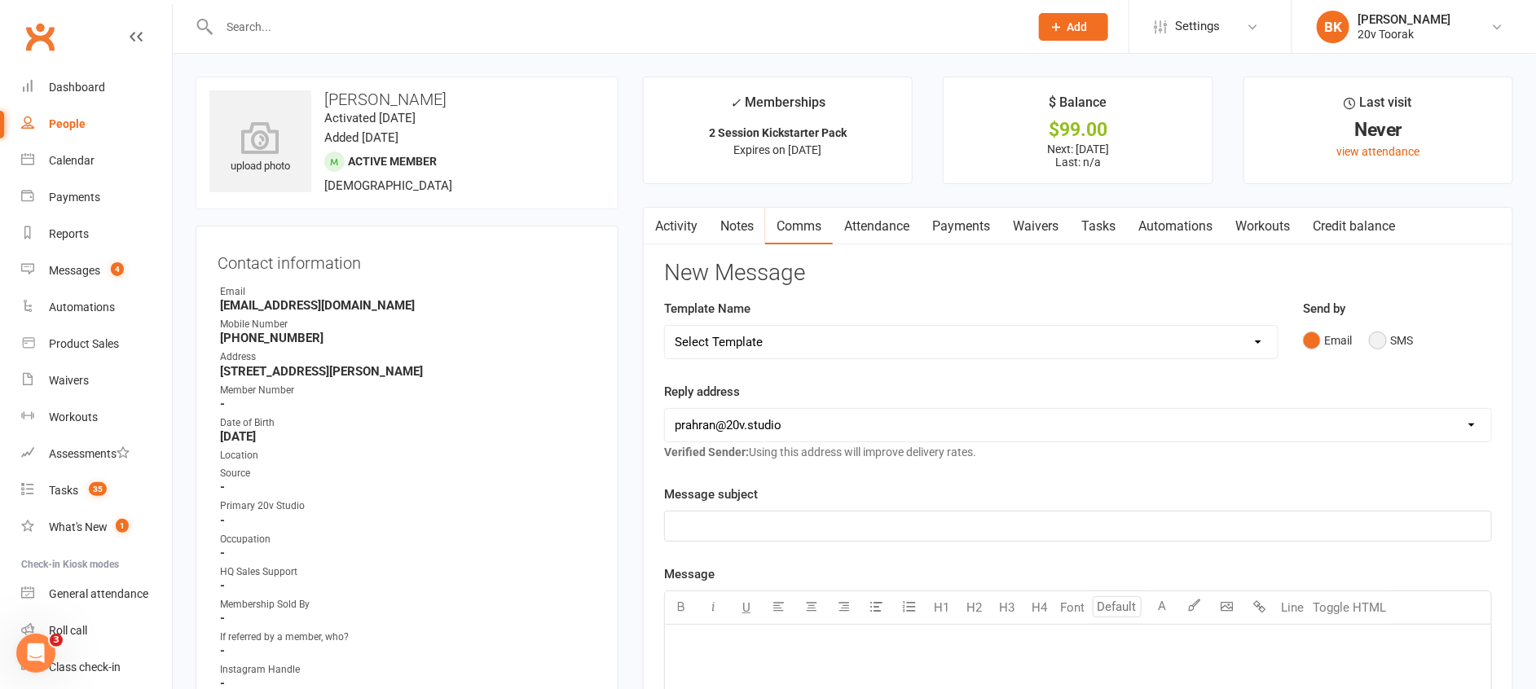
click at [1370, 350] on button "SMS" at bounding box center [1391, 340] width 44 height 31
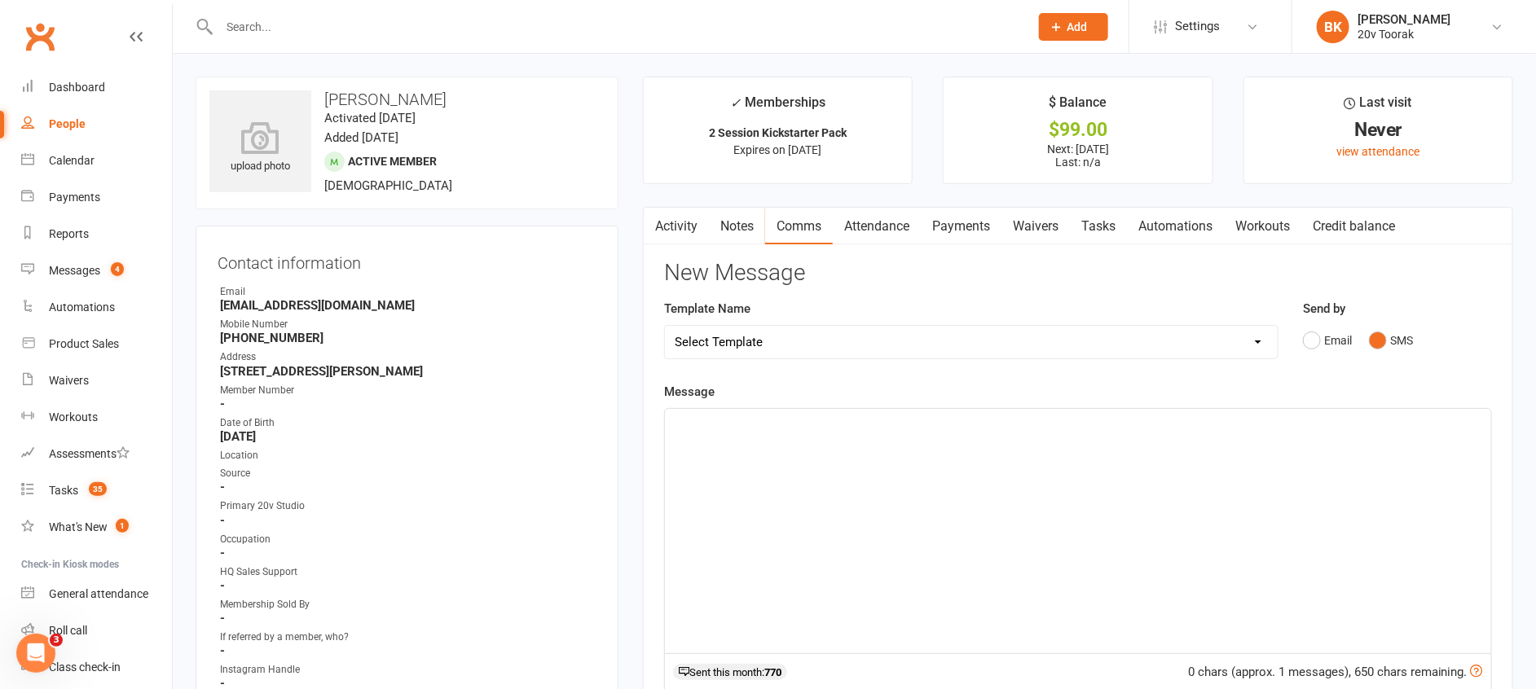
click at [806, 450] on div "﻿" at bounding box center [1078, 531] width 826 height 244
click at [1216, 419] on span "Hey Steven - Thats perfect - your 2 sessions will be credited to your profile -…" at bounding box center [1029, 423] width 709 height 15
click at [1349, 420] on p "Hey Steven - Thats perfect - your 2 sessions will be credited to your profile -…" at bounding box center [1078, 424] width 807 height 20
click at [1214, 421] on span "Hey Steven - Thats perfect - your 2 sessions will be credited to your profile -…" at bounding box center [1027, 423] width 705 height 15
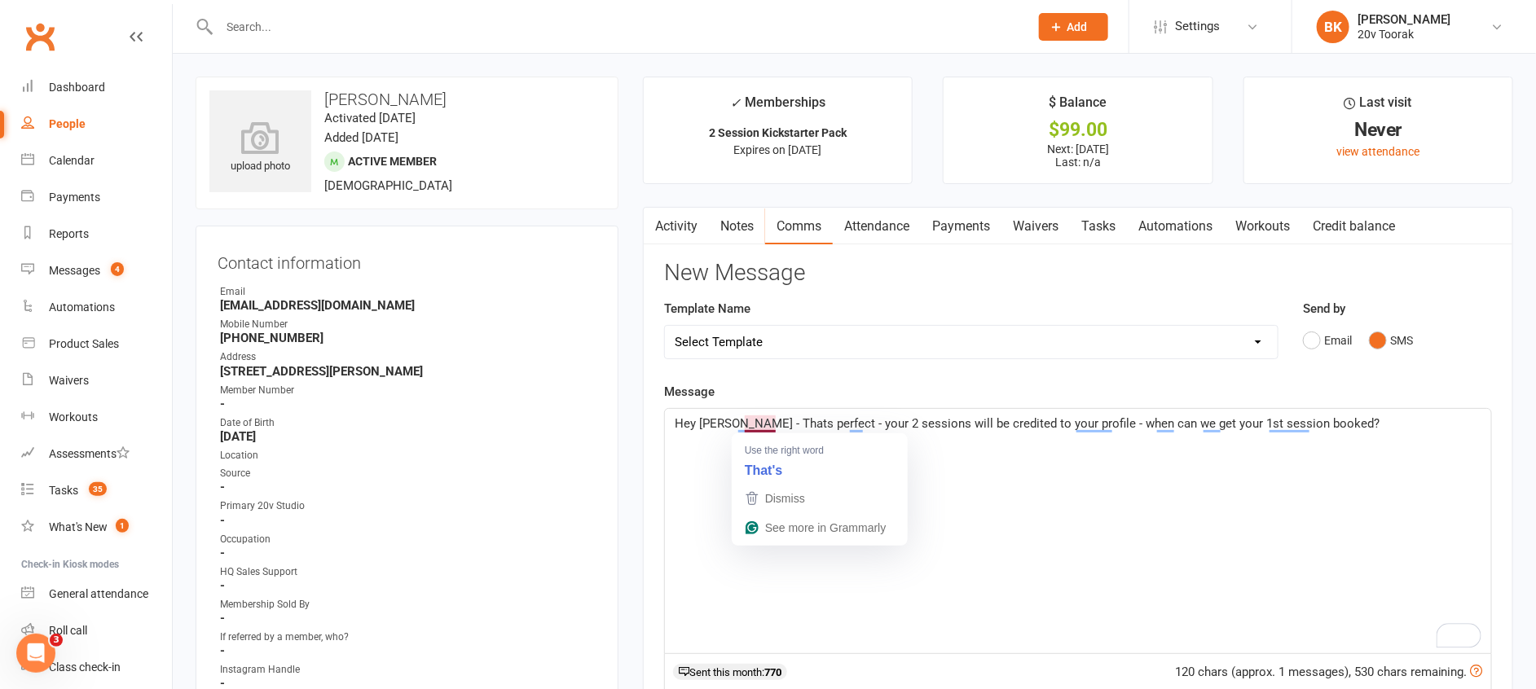
click at [756, 420] on span "Hey Steven - Thats perfect - your 2 sessions will be credited to your profile -…" at bounding box center [1027, 423] width 705 height 15
click at [758, 420] on span "Hey Steven - perfect - your 2 sessions will be credited to your profile - when …" at bounding box center [1010, 423] width 671 height 15
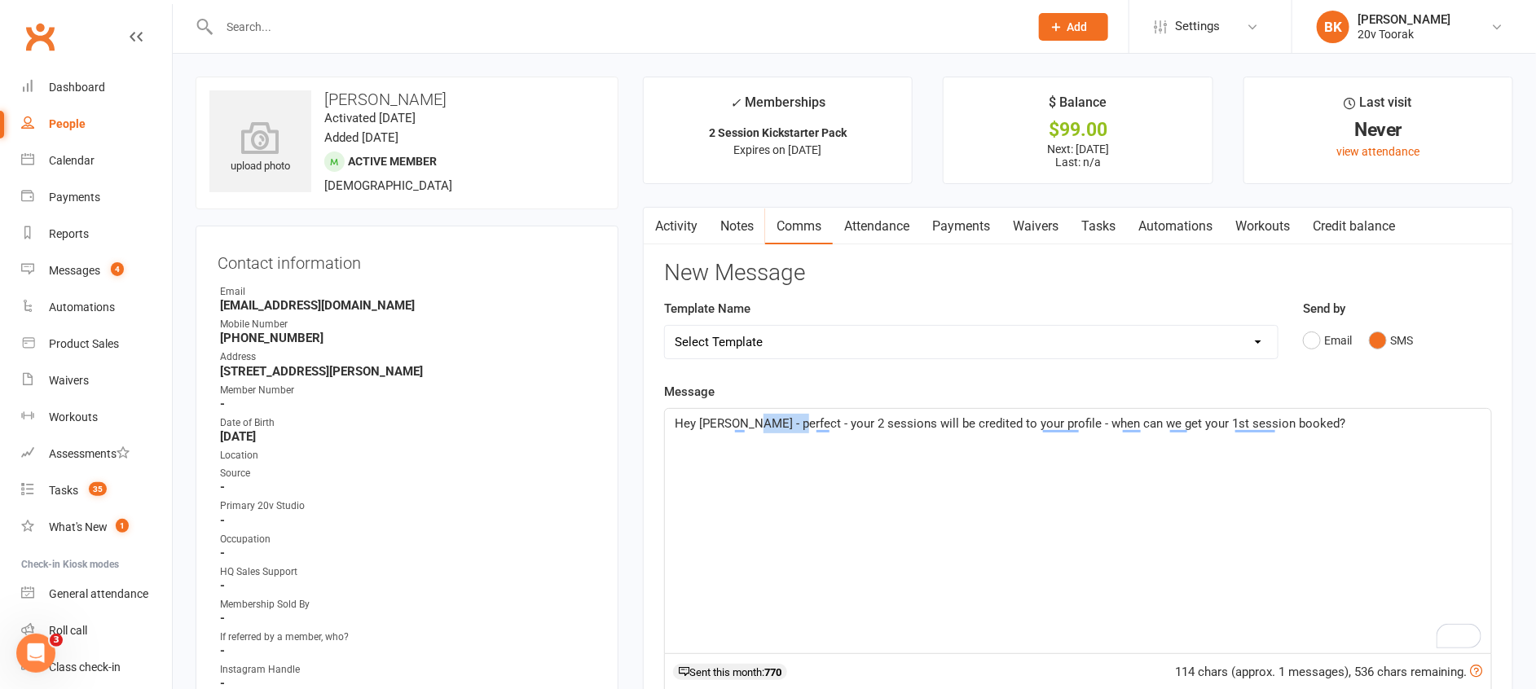
click at [758, 420] on span "Hey Steven - perfect - your 2 sessions will be credited to your profile - when …" at bounding box center [1010, 423] width 671 height 15
click at [931, 446] on div "Hey Steven - GREAT - your 2 sessions will be credited to your profile - when ca…" at bounding box center [1078, 531] width 826 height 244
click at [1319, 418] on p "Hey Steven - GREAT - your 2 sessions will be credited to your profile - when ca…" at bounding box center [1078, 424] width 807 height 20
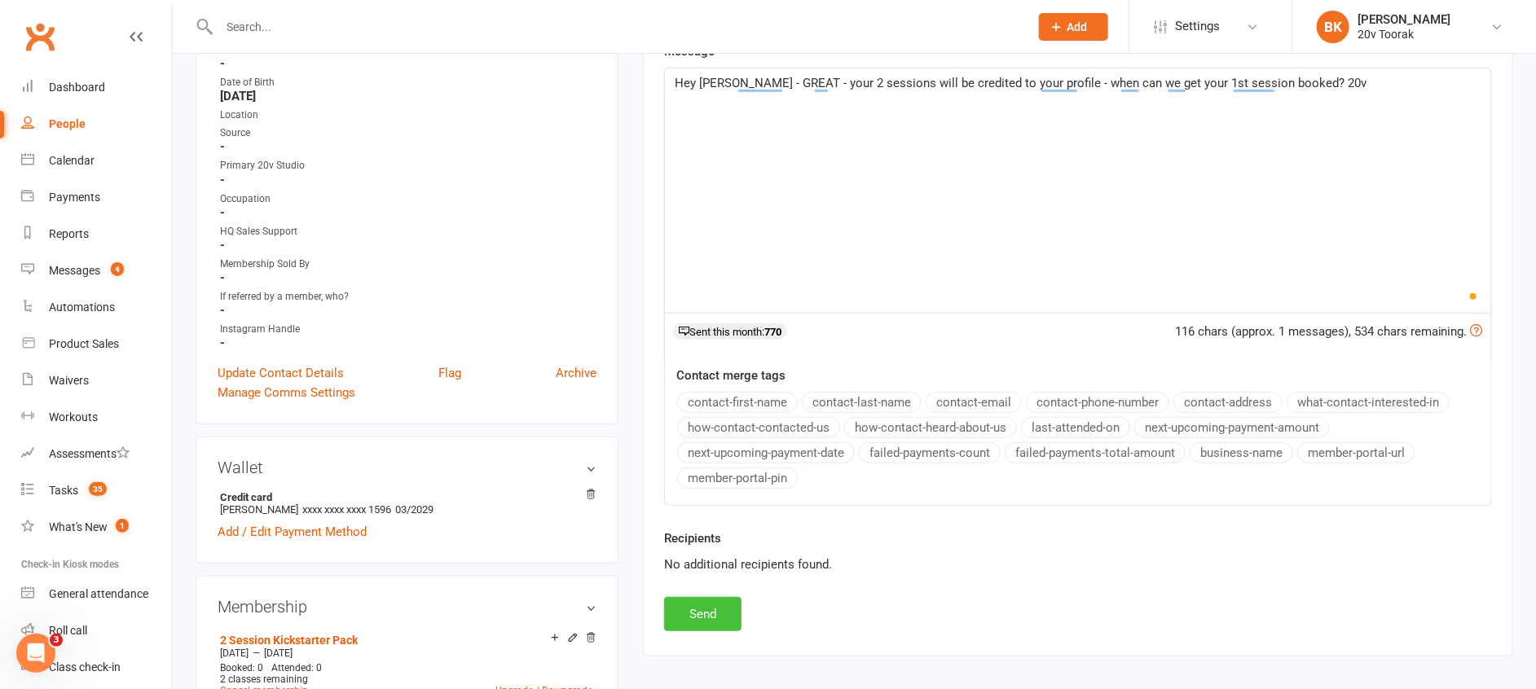
click at [724, 615] on button "Send" at bounding box center [702, 614] width 77 height 34
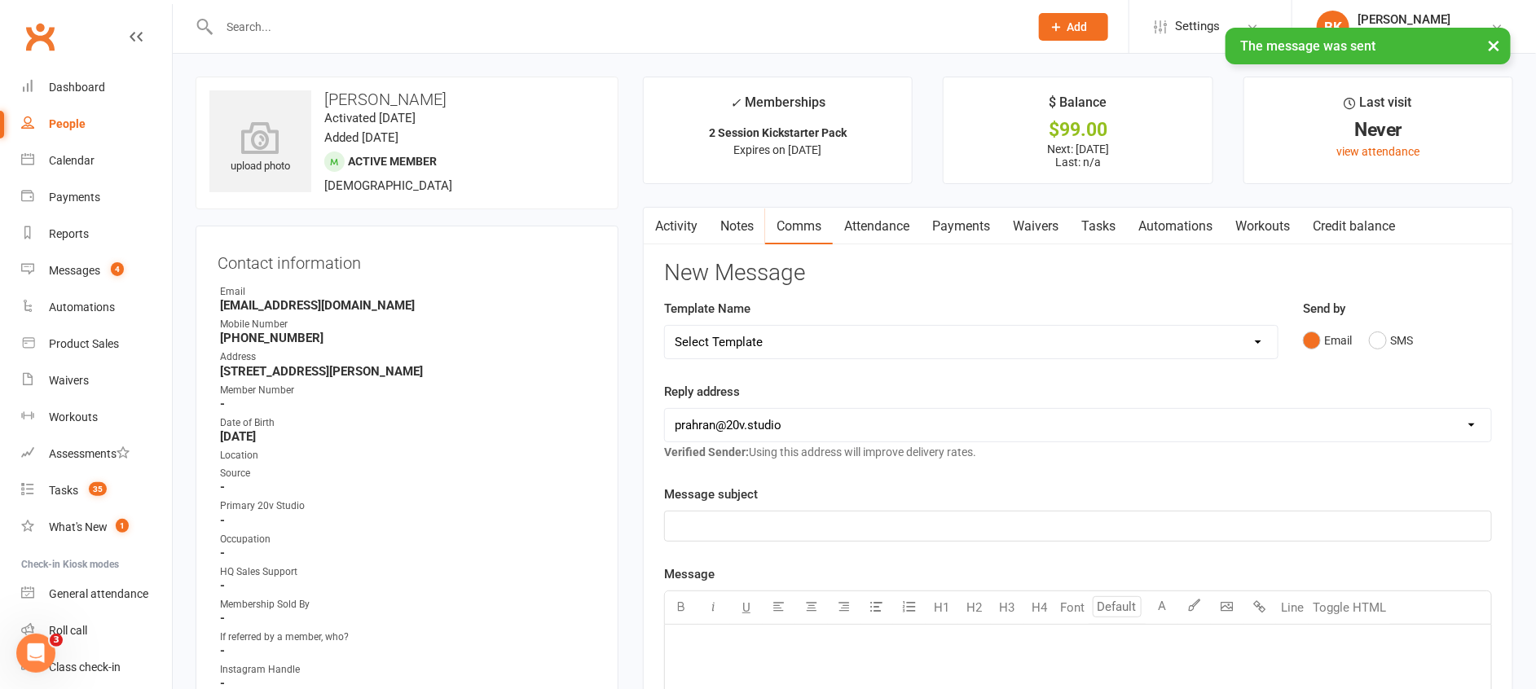
click at [735, 227] on link "Notes" at bounding box center [737, 226] width 56 height 37
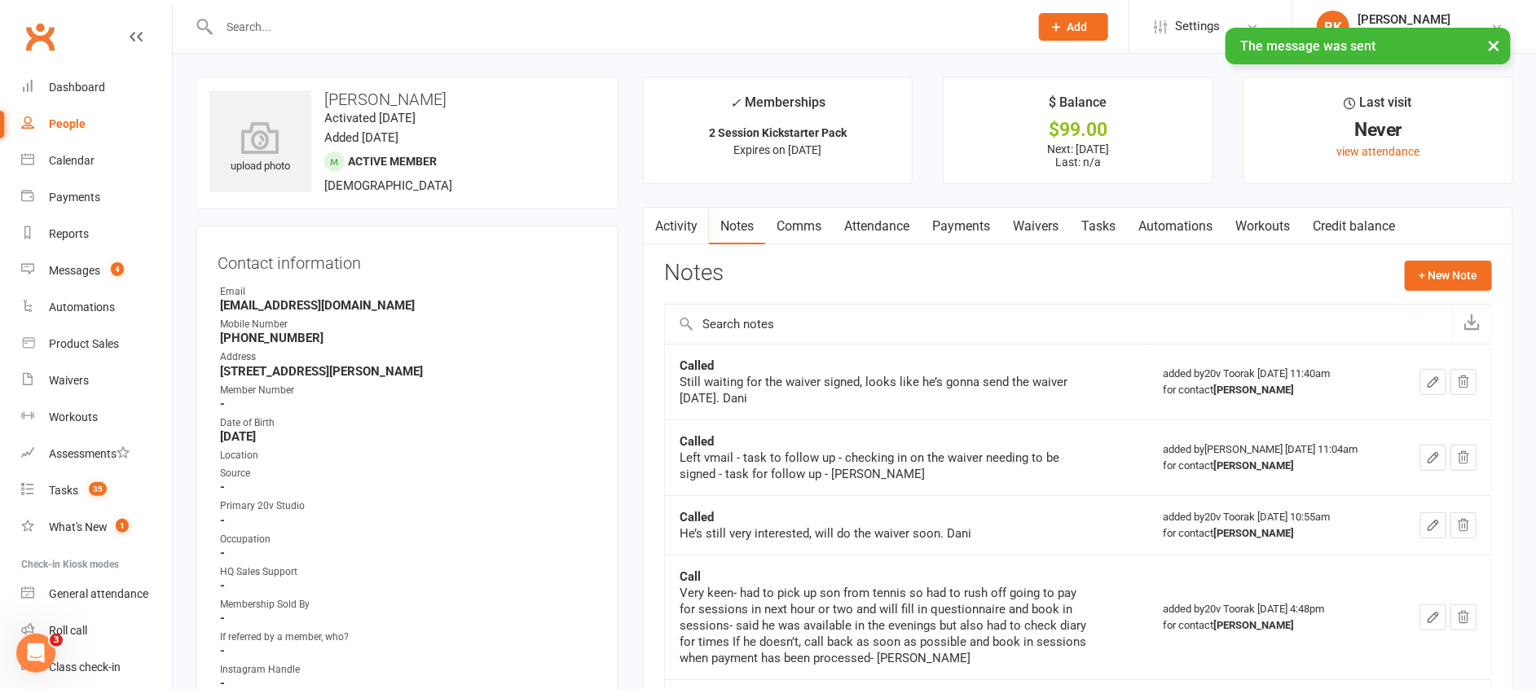
click at [1082, 223] on link "Tasks" at bounding box center [1098, 226] width 57 height 37
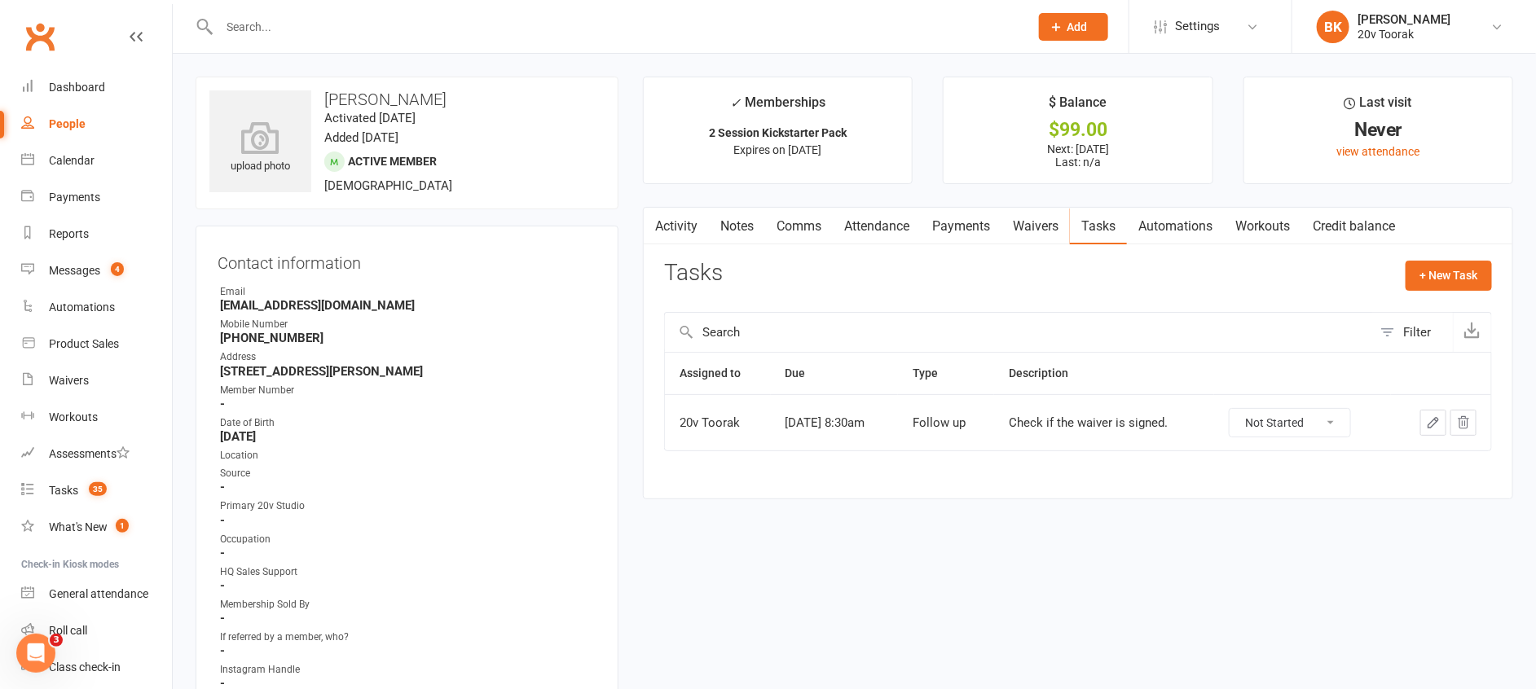
click at [1256, 411] on select "Not Started In Progress Waiting Complete" at bounding box center [1290, 423] width 121 height 28
click at [1242, 409] on select "Not Started In Progress Waiting Complete" at bounding box center [1290, 423] width 121 height 28
select select "unstarted"
click at [1462, 283] on button "+ New Task" at bounding box center [1449, 275] width 86 height 29
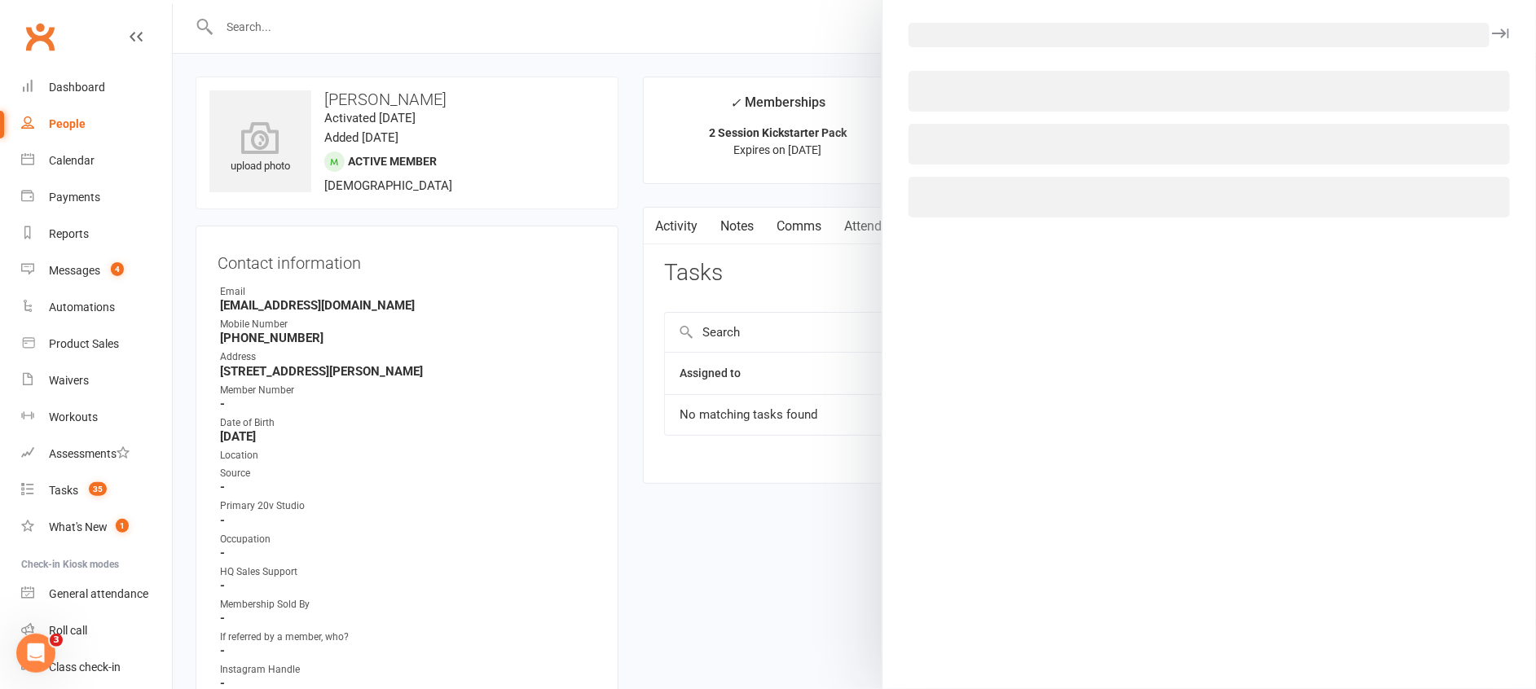
select select "46005"
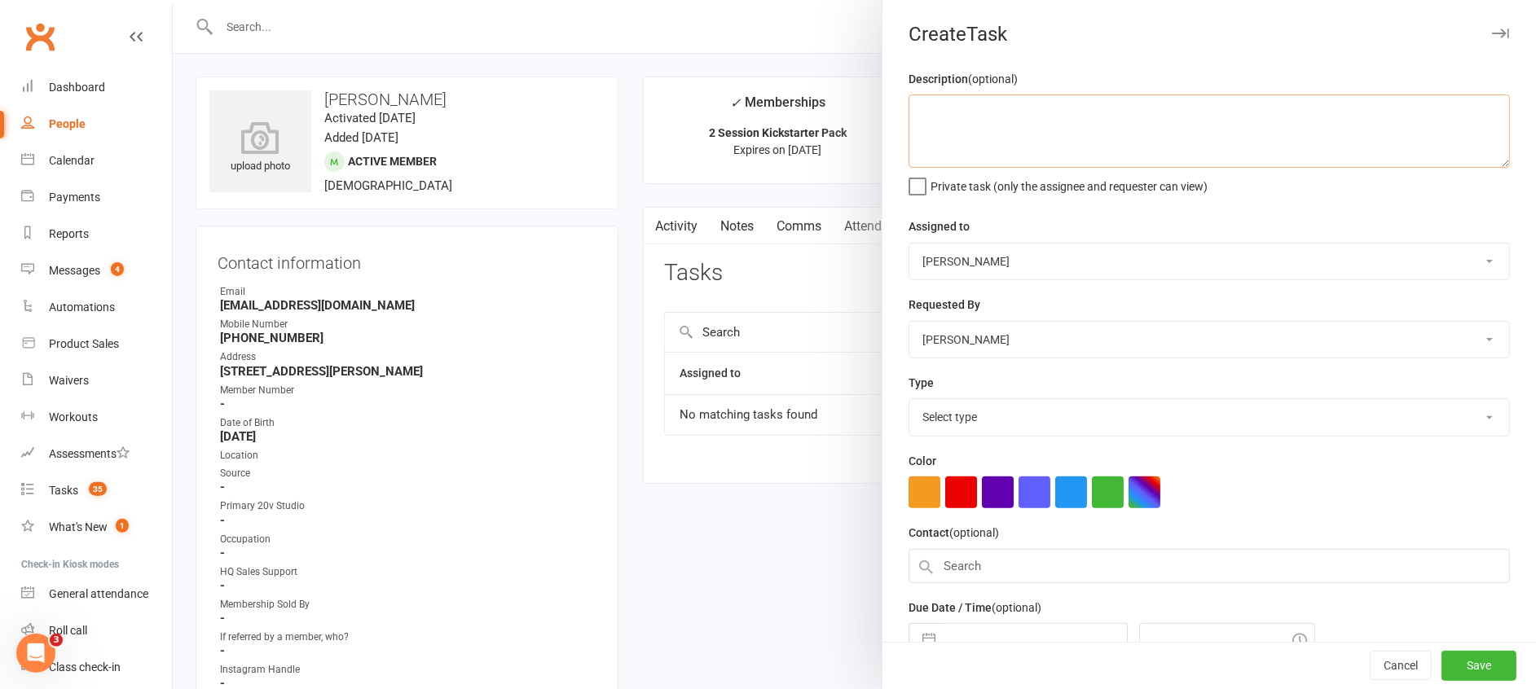
click at [1026, 105] on textarea at bounding box center [1209, 131] width 601 height 73
click at [1026, 105] on textarea "To enrich screen reader interactions, please activate Accessibility in Grammarl…" at bounding box center [1209, 131] width 601 height 73
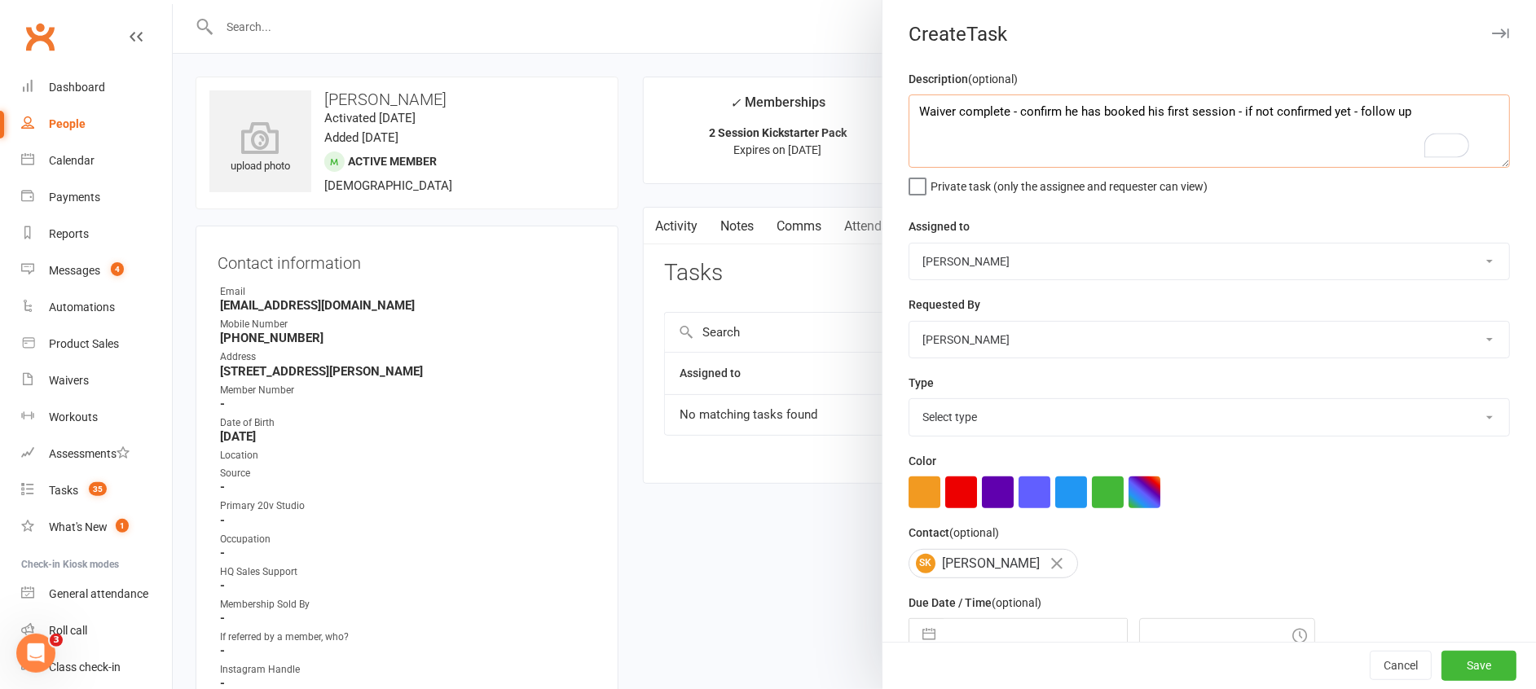
type textarea "Waiver complete - confirm he has booked his first session - if not confirmed ye…"
click at [1030, 307] on div "Requested By Monique Coelho 20v HQ Yu Wang 20v Toorak Byron Kruger Graham Pears…" at bounding box center [1209, 327] width 601 height 64
click at [967, 244] on select "Monique Coelho 20v HQ Yu Wang 20v Toorak Byron Kruger Graham Pearson" at bounding box center [1209, 262] width 600 height 36
select select "45736"
click at [909, 244] on select "Monique Coelho 20v HQ Yu Wang 20v Toorak Byron Kruger Graham Pearson" at bounding box center [1209, 262] width 600 height 36
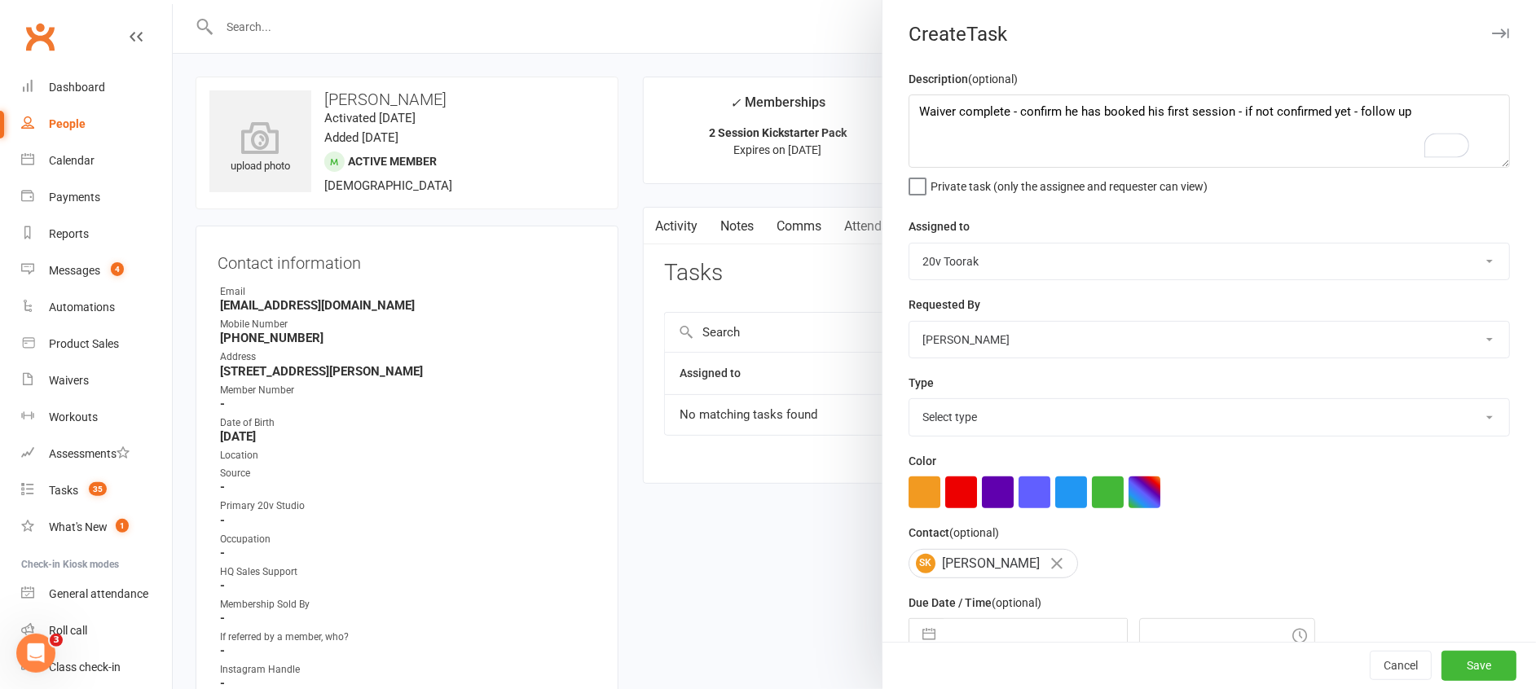
click at [955, 411] on select "Select type Call Call - to book trial Confirm session attendance Confirm trial …" at bounding box center [1209, 417] width 600 height 36
select select "23277"
click at [909, 399] on select "Select type Call Call - to book trial Confirm session attendance Confirm trial …" at bounding box center [1209, 417] width 600 height 36
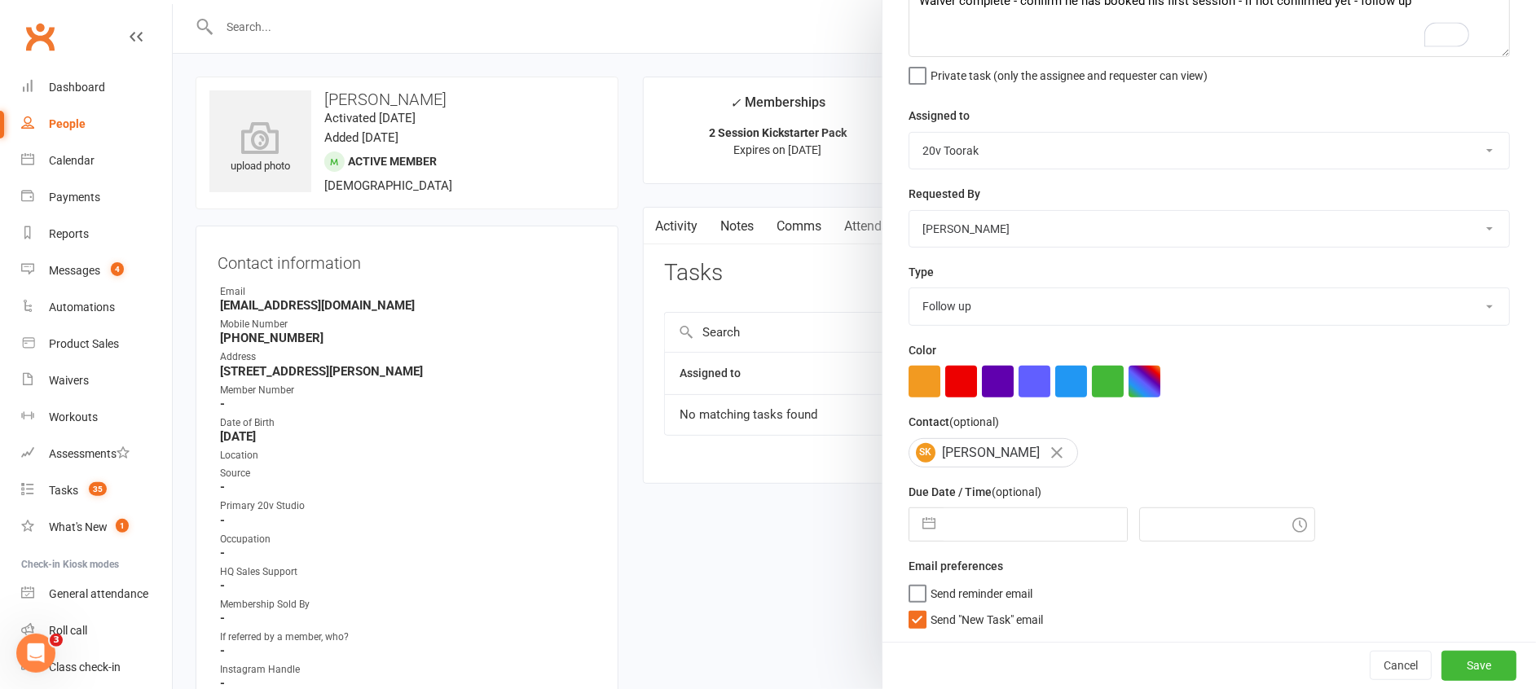
click at [923, 515] on button "button" at bounding box center [928, 524] width 29 height 33
select select "7"
select select "2025"
select select "8"
select select "2025"
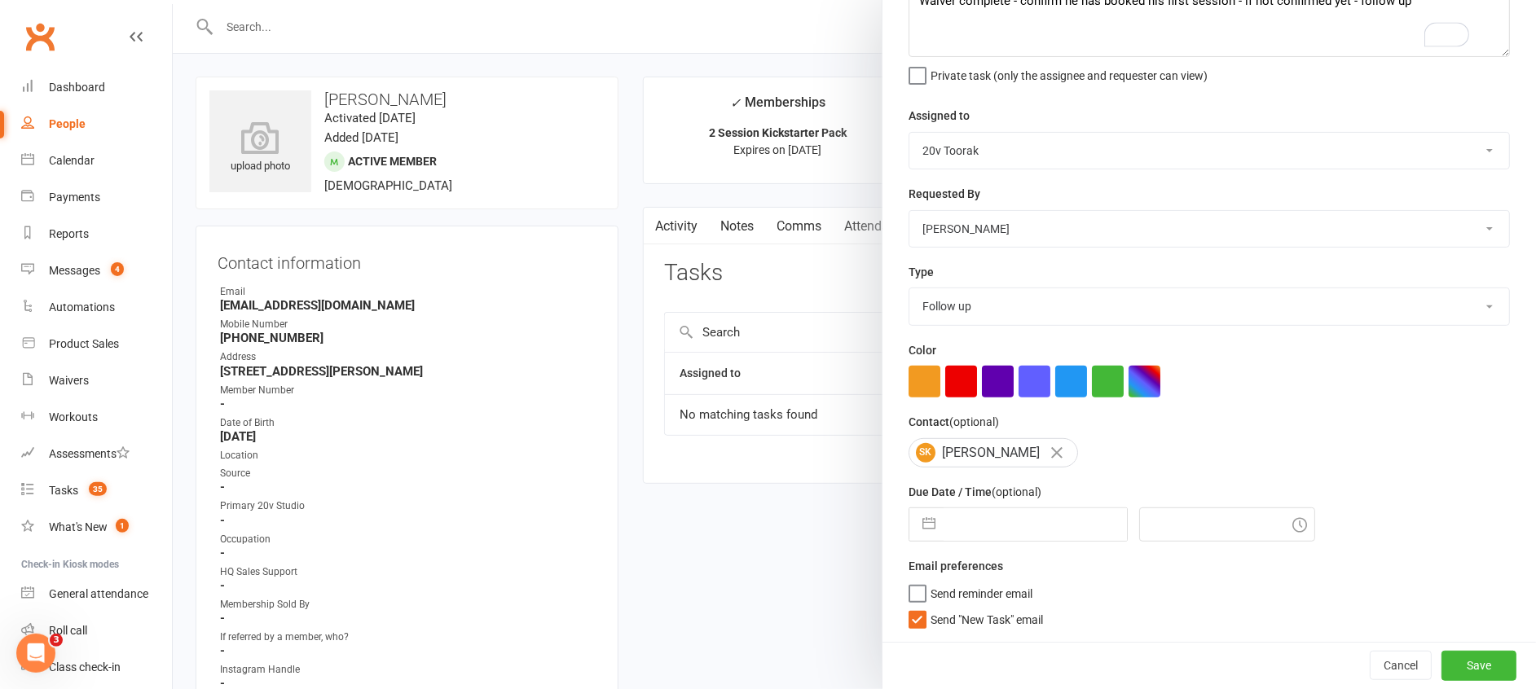
select select "9"
select select "2025"
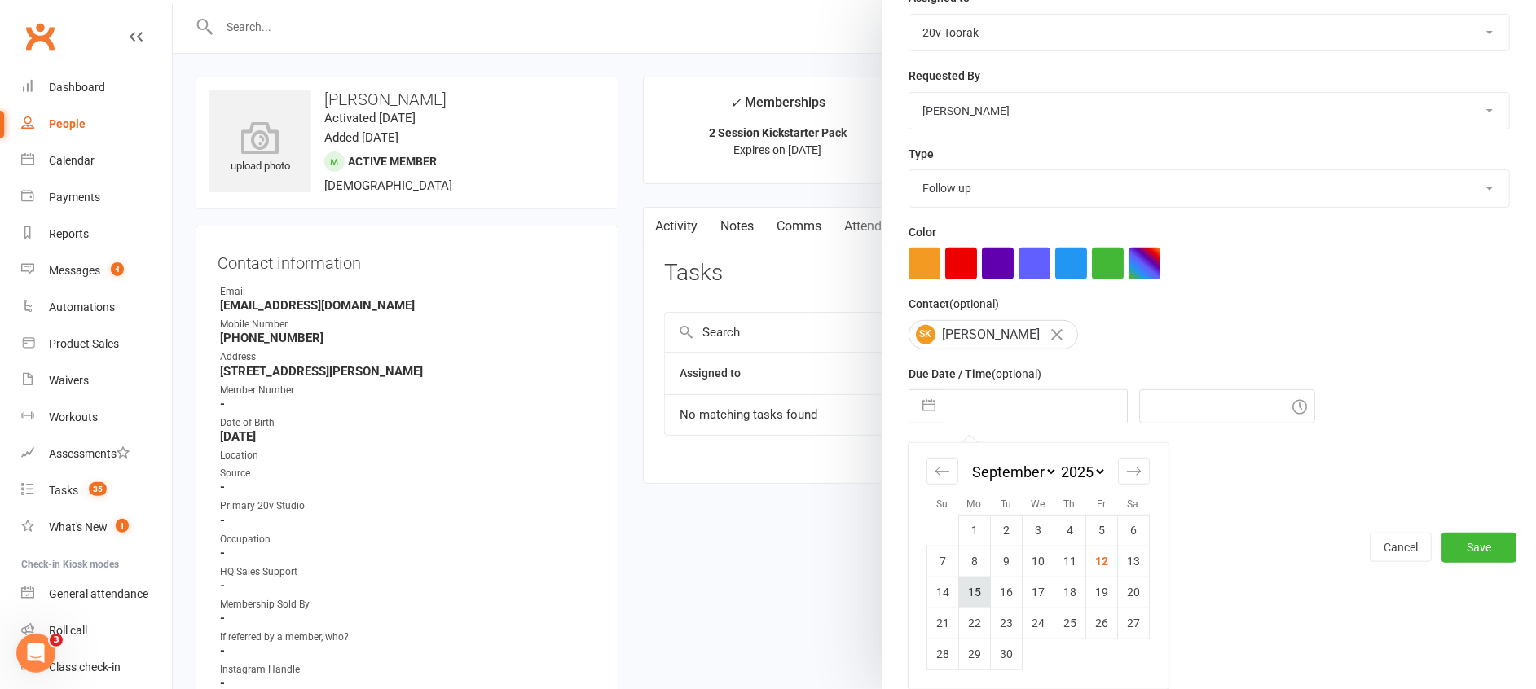
click at [969, 594] on td "15" at bounding box center [974, 592] width 32 height 31
type input "15 Sep 2025"
type input "11:30am"
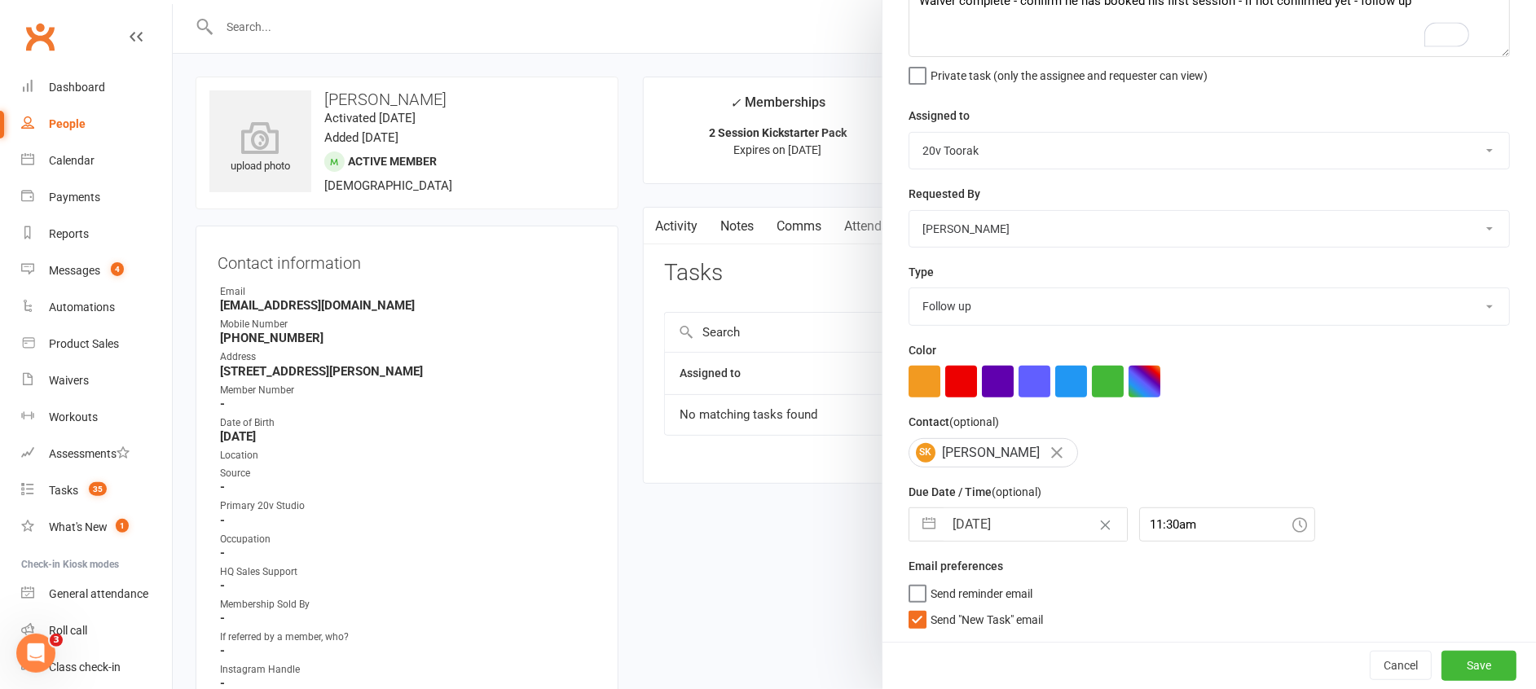
click at [1010, 623] on span "Send "New Task" email" at bounding box center [987, 617] width 112 height 19
click at [1010, 608] on input "Send "New Task" email" at bounding box center [976, 608] width 134 height 0
click at [1451, 668] on button "Save" at bounding box center [1478, 665] width 75 height 29
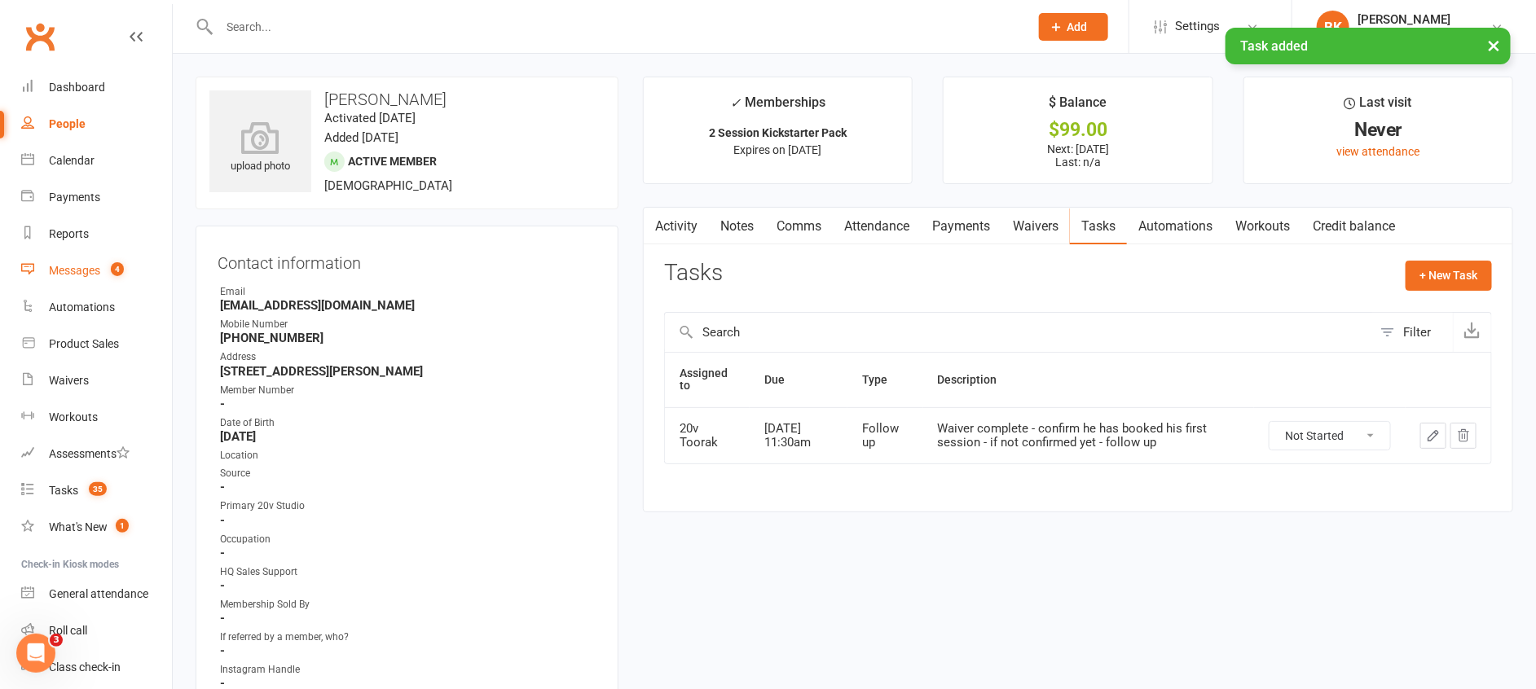
click at [110, 269] on count-badge "4" at bounding box center [113, 270] width 21 height 13
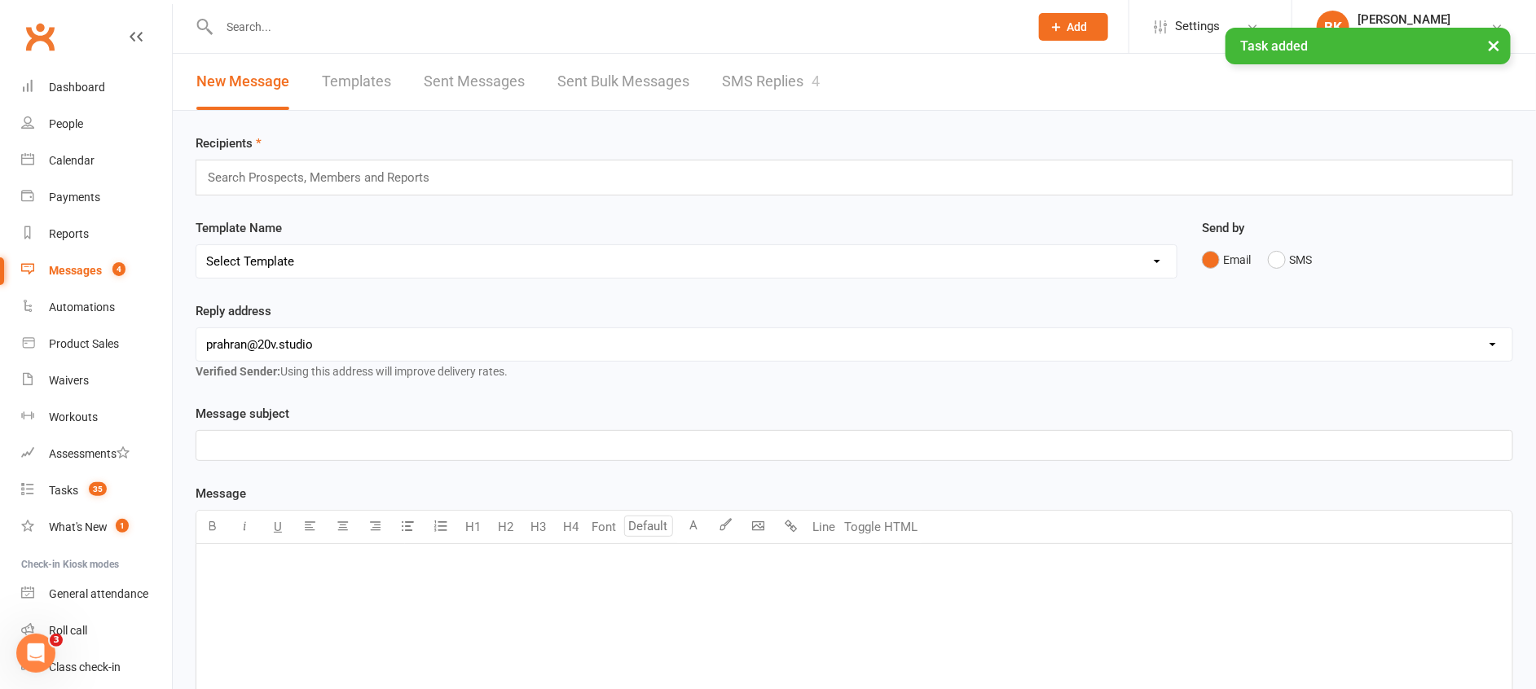
click at [770, 76] on link "SMS Replies 4" at bounding box center [771, 82] width 98 height 56
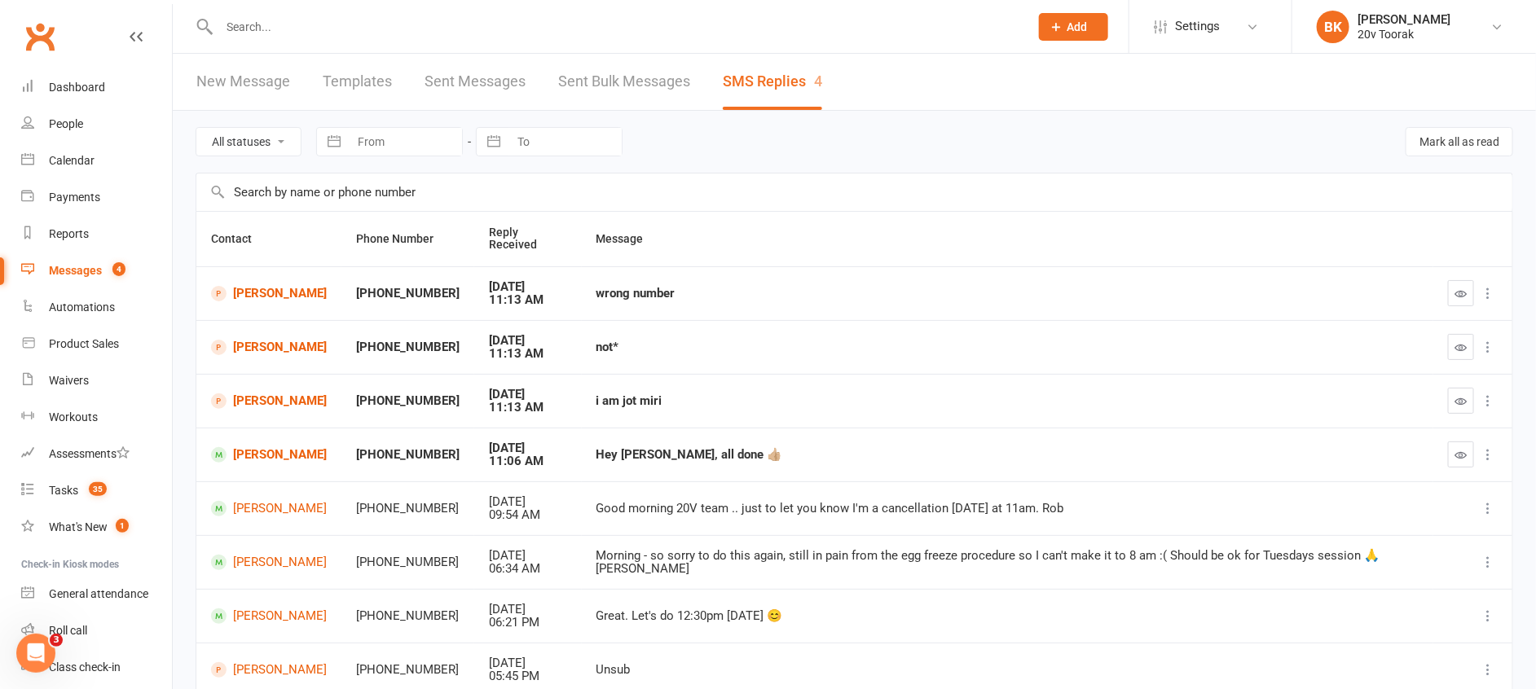
click at [1452, 446] on button "button" at bounding box center [1461, 455] width 26 height 26
click at [1455, 395] on icon "button" at bounding box center [1461, 401] width 12 height 12
click at [1453, 337] on button "button" at bounding box center [1461, 347] width 26 height 26
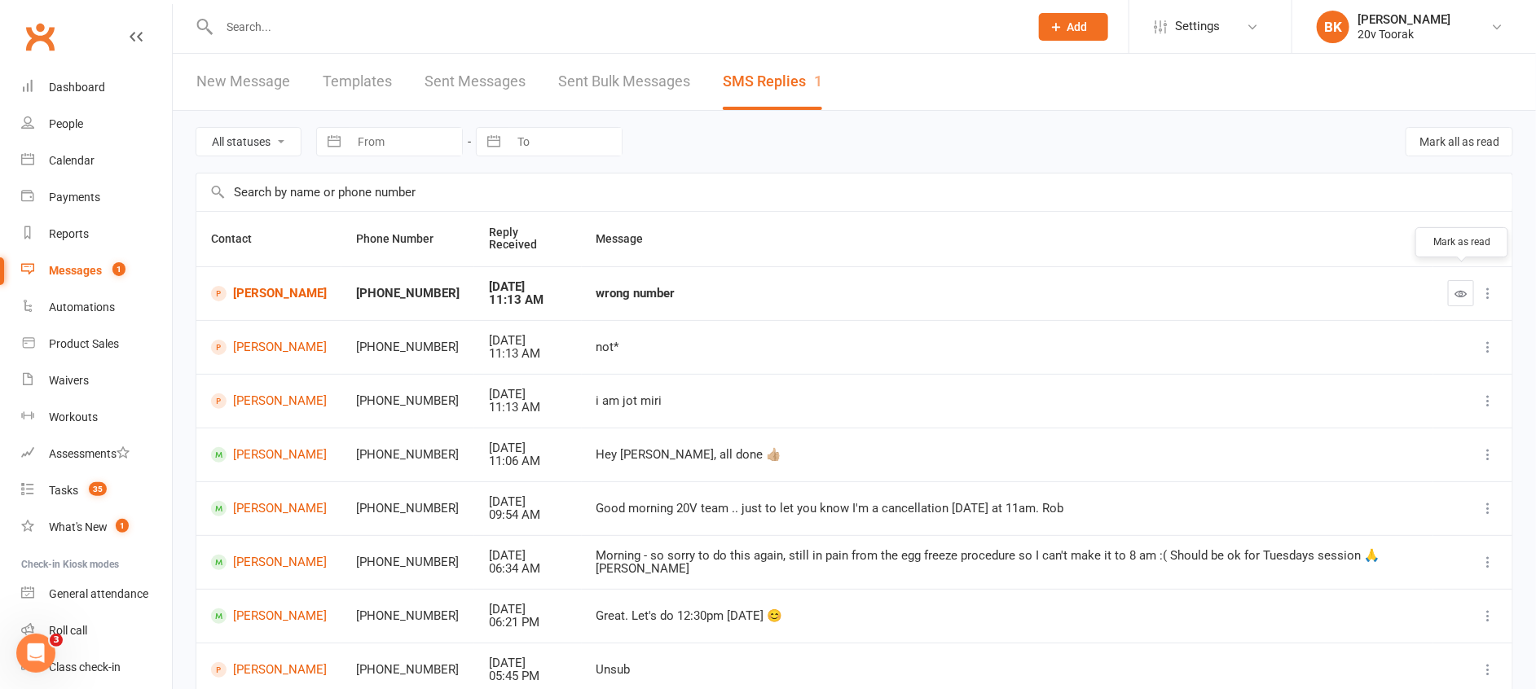
click at [1467, 290] on button "button" at bounding box center [1461, 293] width 26 height 26
click at [279, 286] on link "Miri Hal" at bounding box center [269, 293] width 116 height 15
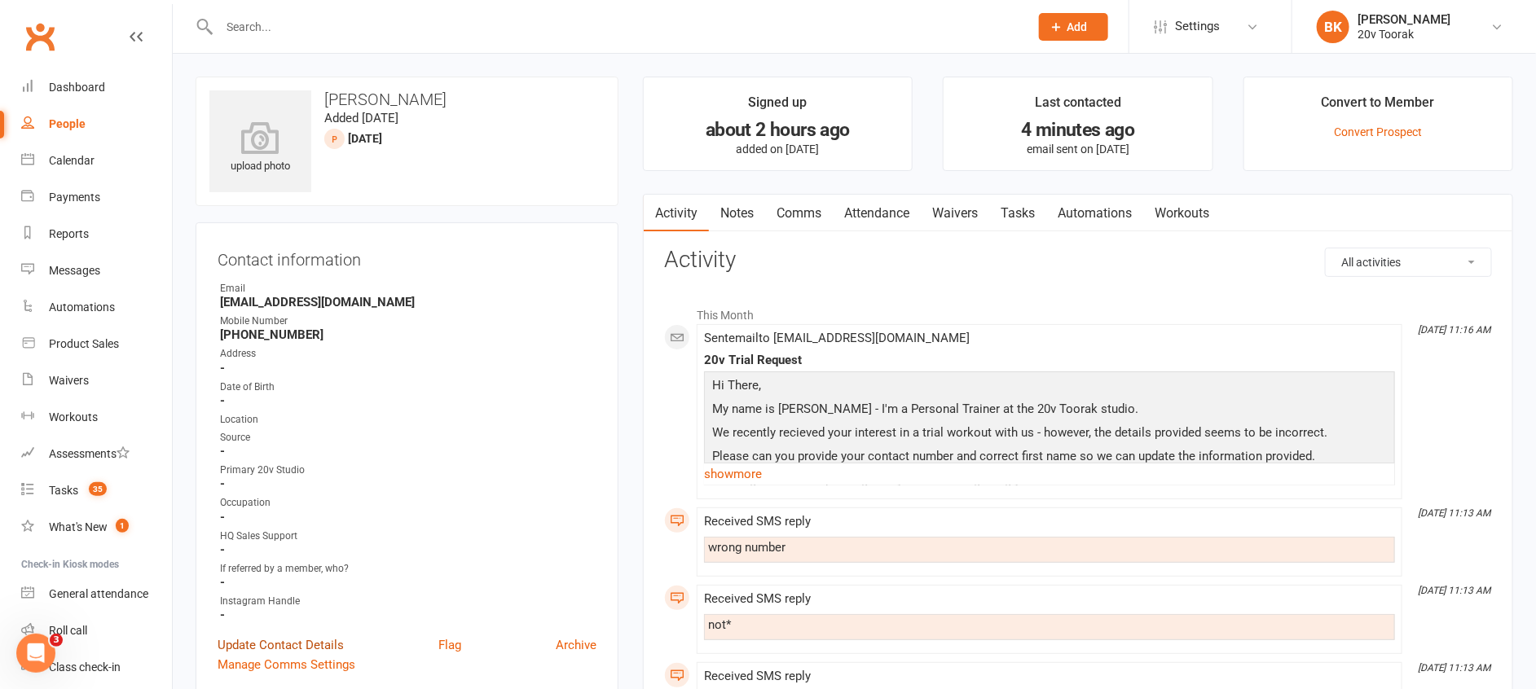
click at [297, 646] on link "Update Contact Details" at bounding box center [281, 646] width 126 height 20
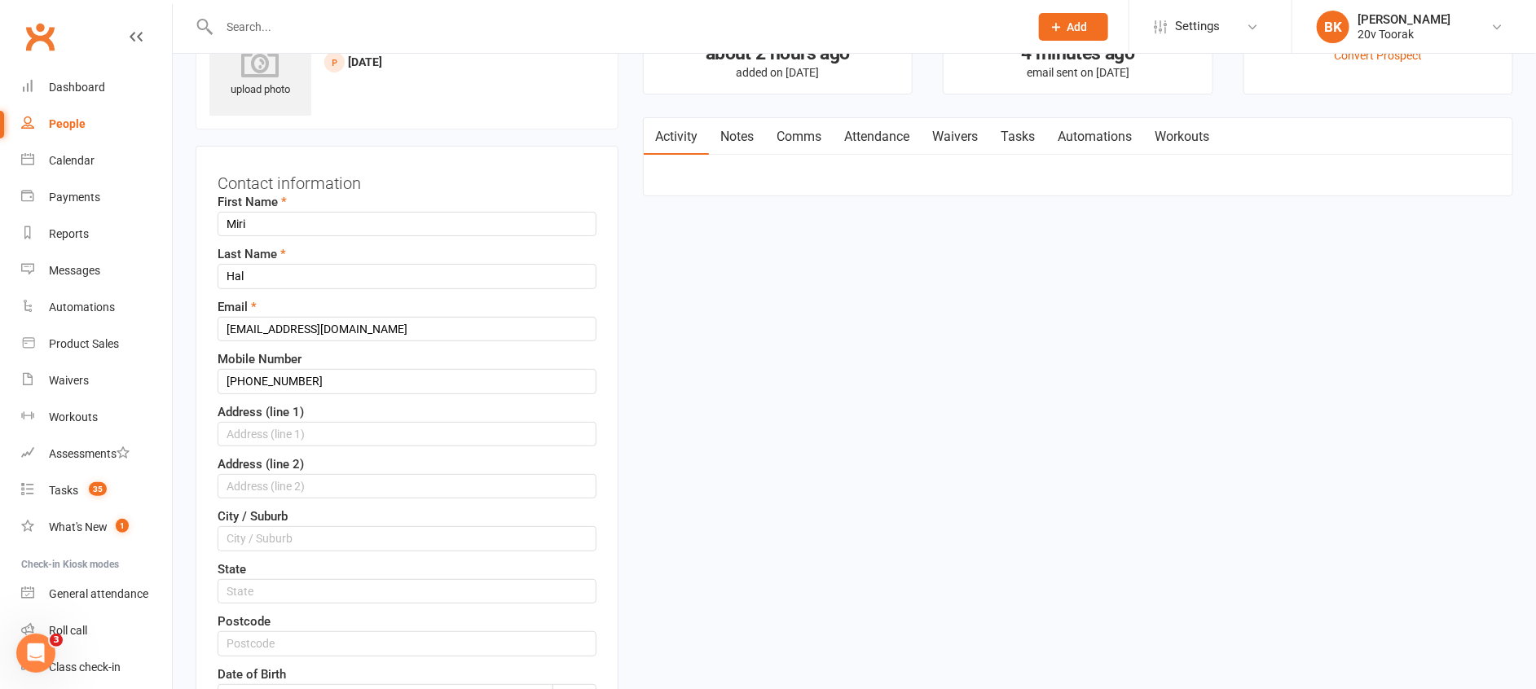
scroll to position [350, 0]
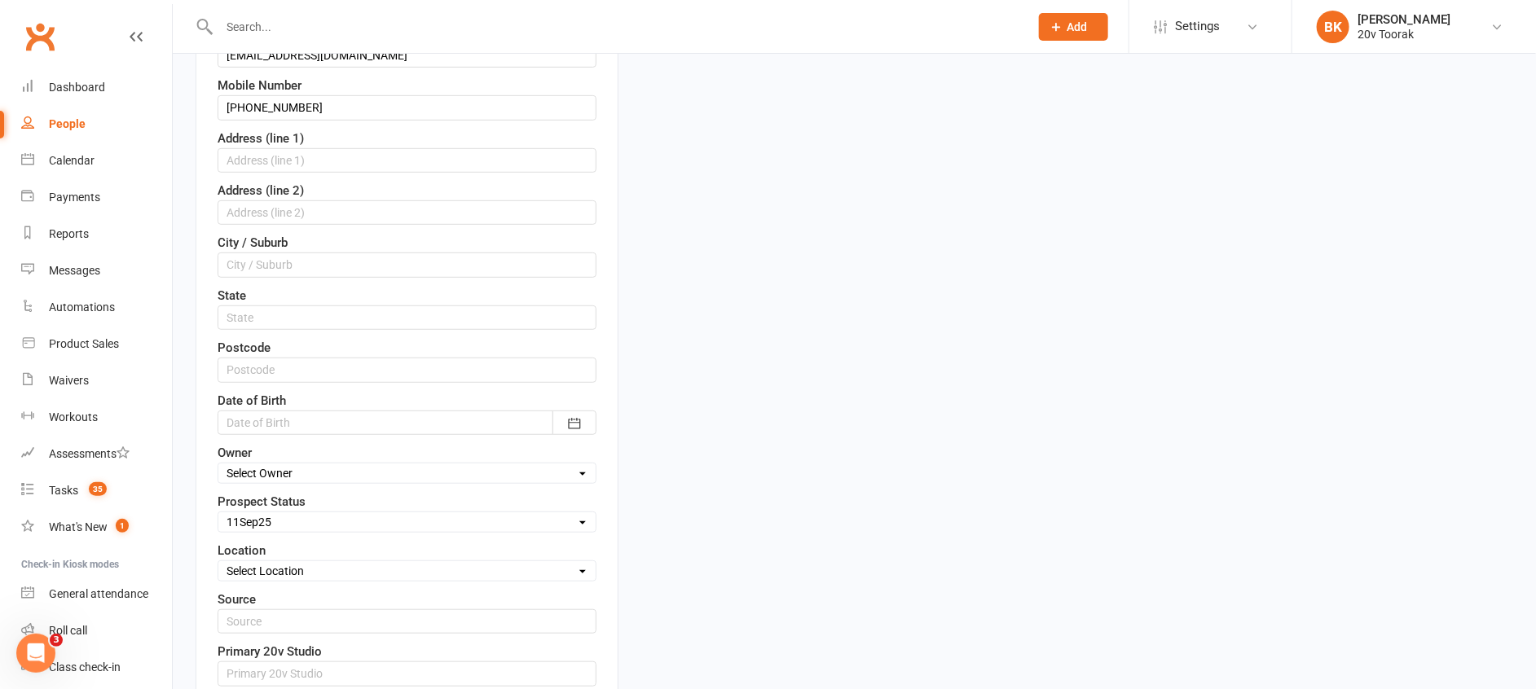
click at [280, 515] on select "Select Parachute Referrals In Communication Call Lter Task Comms 28 Aug 25 4 Se…" at bounding box center [406, 522] width 377 height 18
select select "Parachute"
click at [218, 513] on select "Select Parachute Referrals In Communication Call Lter Task Comms 28 Aug 25 4 Se…" at bounding box center [406, 522] width 377 height 18
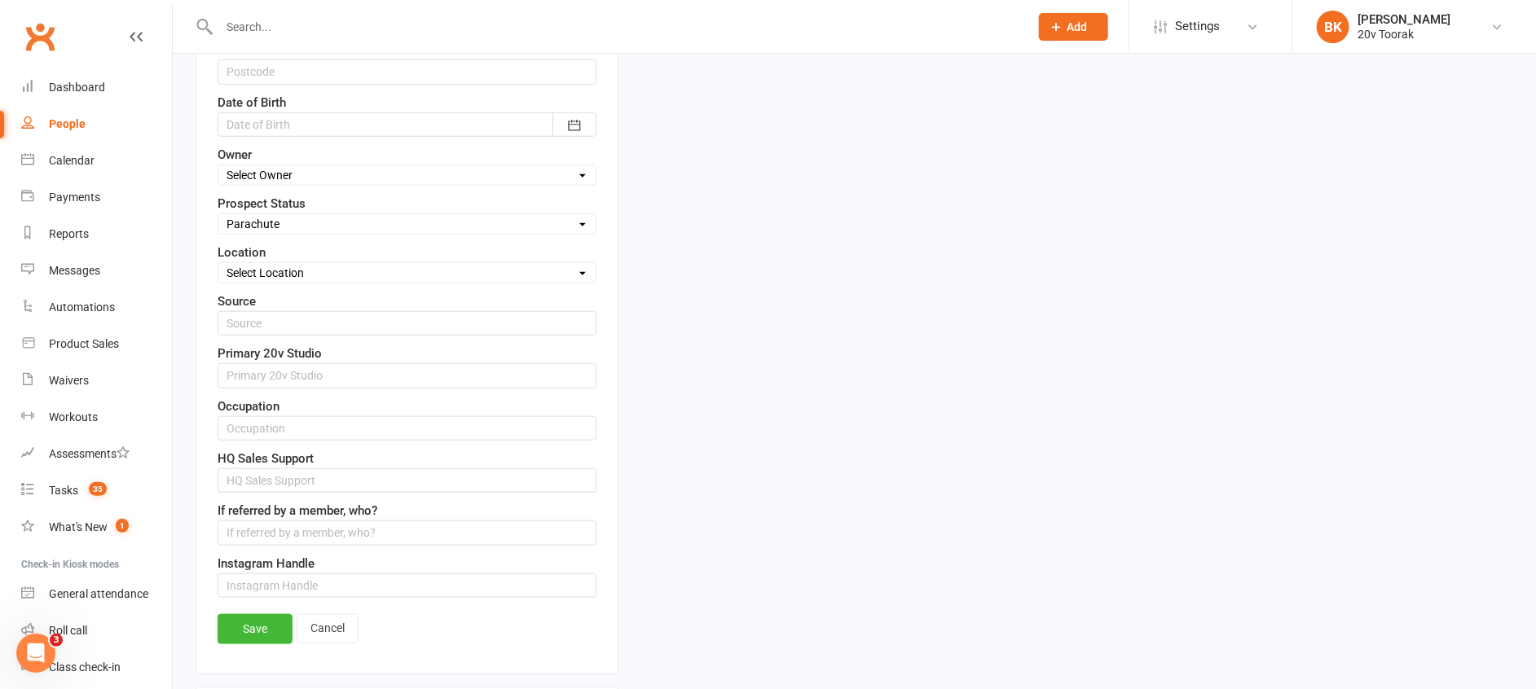
scroll to position [649, 0]
click at [261, 631] on link "Save" at bounding box center [255, 628] width 75 height 29
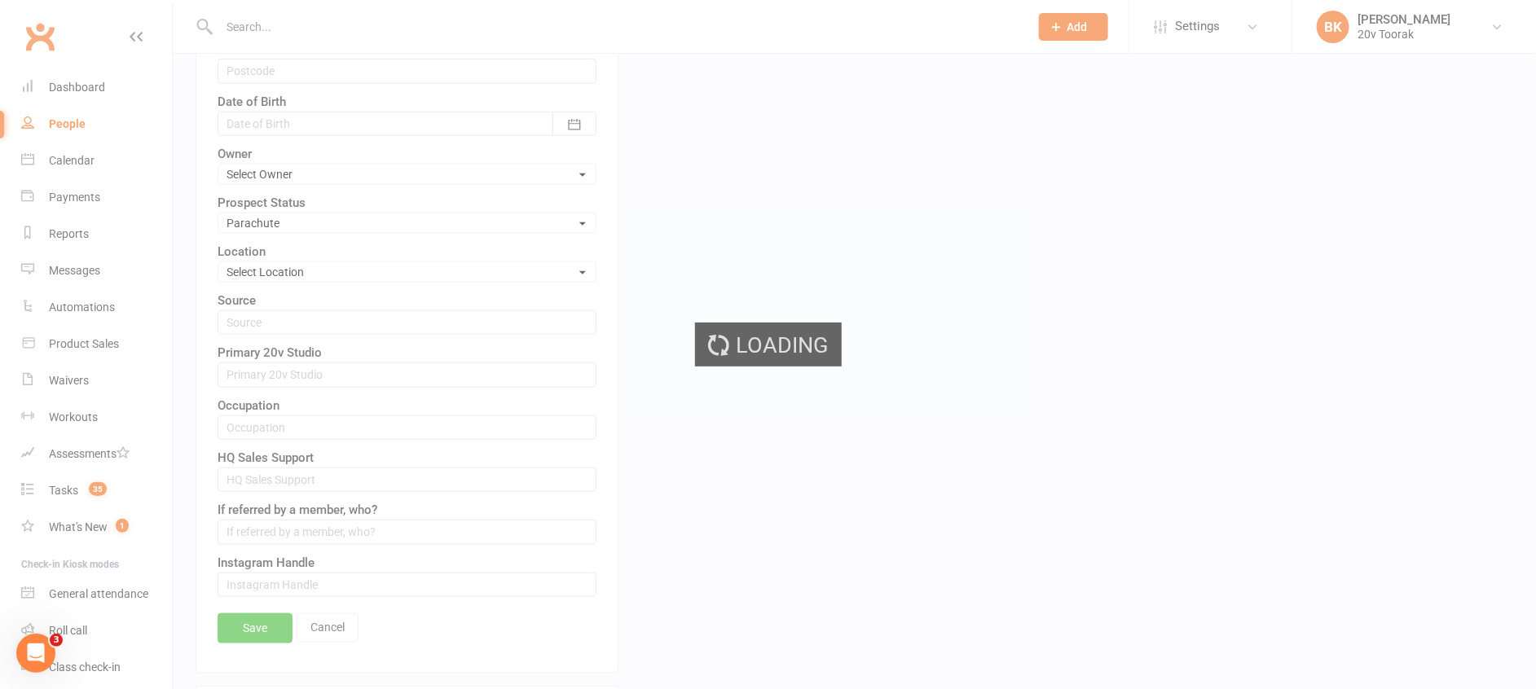
scroll to position [0, 0]
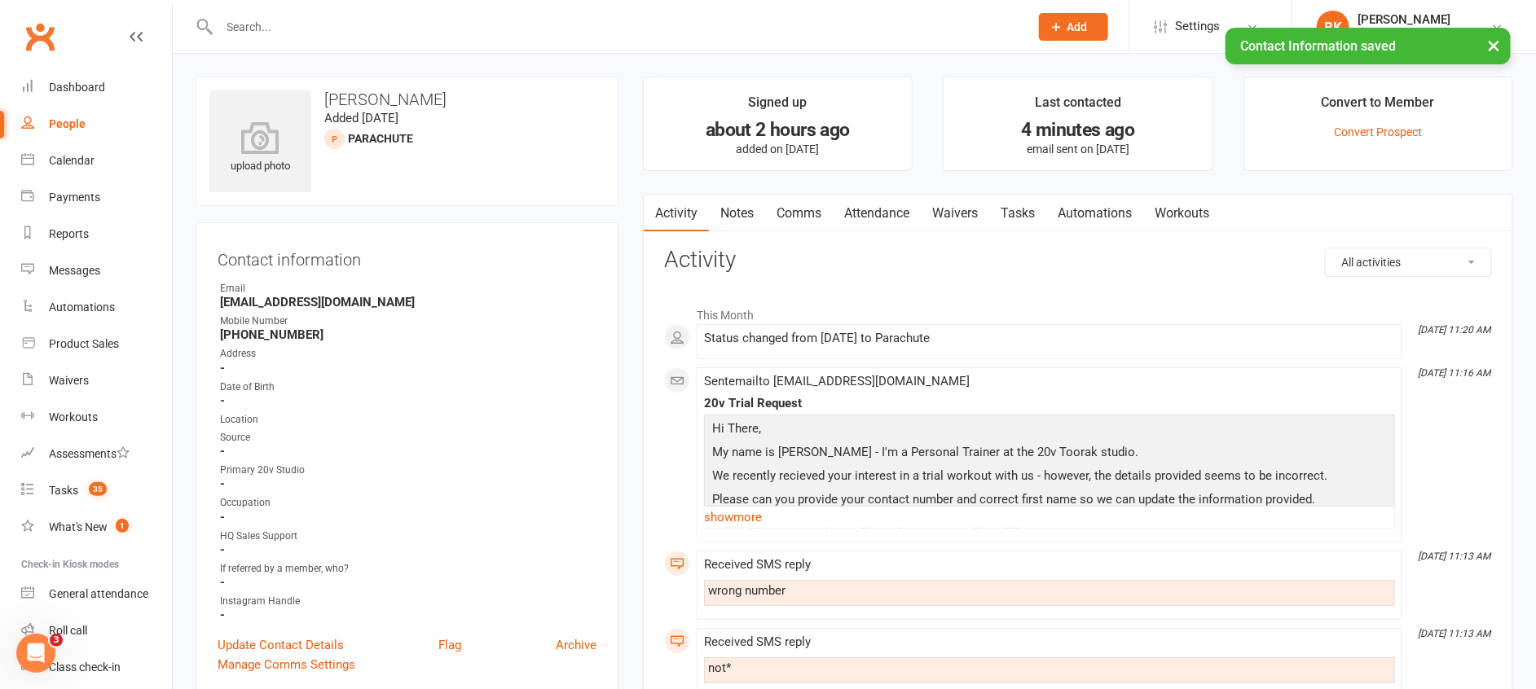
click at [736, 213] on link "Notes" at bounding box center [737, 213] width 56 height 37
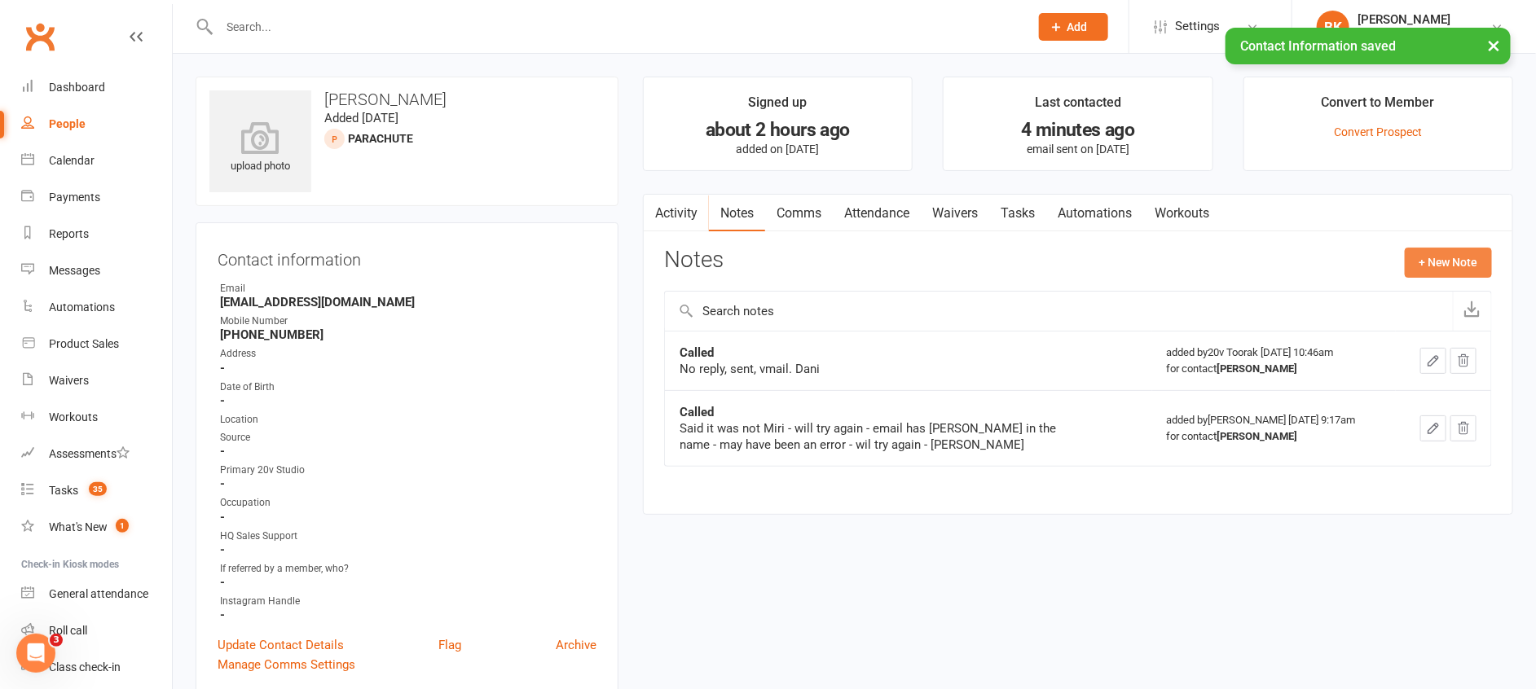
click at [1455, 259] on button "+ New Note" at bounding box center [1448, 262] width 87 height 29
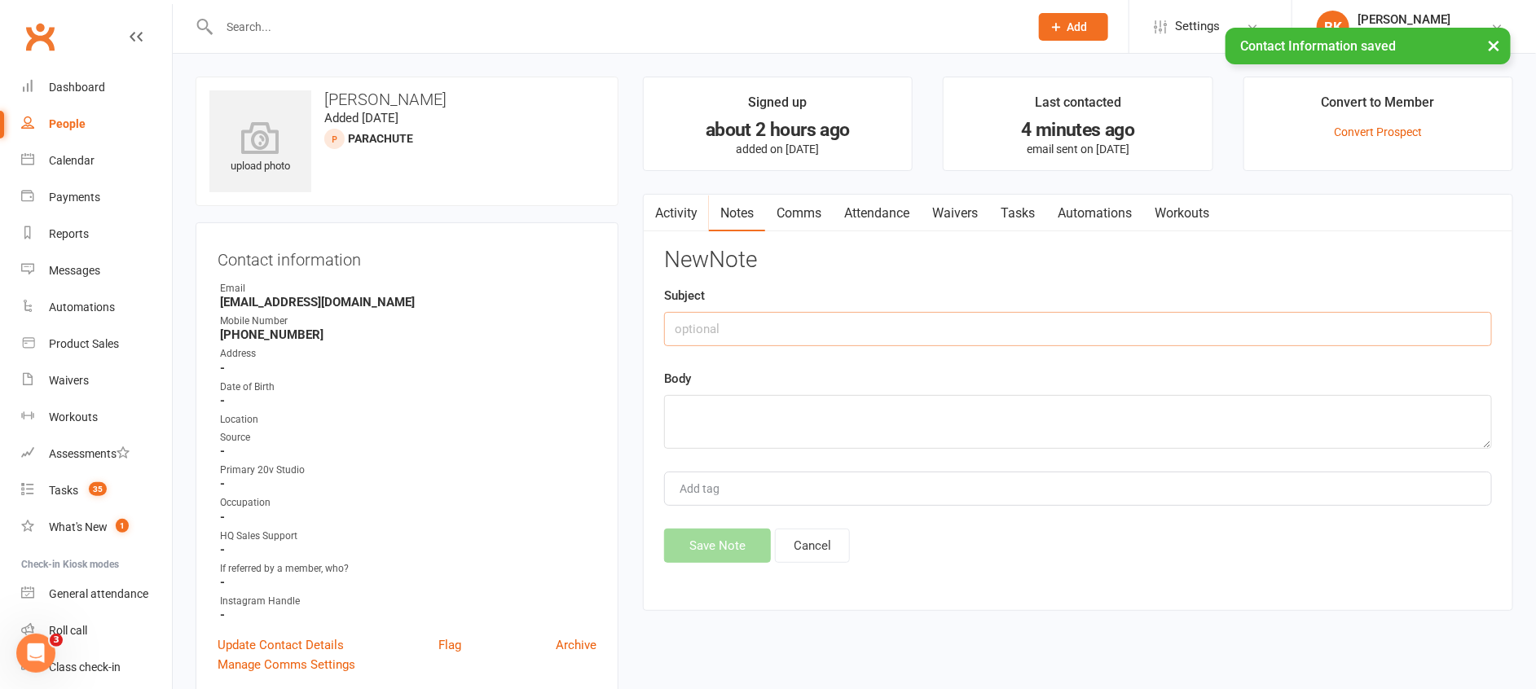
click at [1185, 321] on input "text" at bounding box center [1078, 329] width 828 height 34
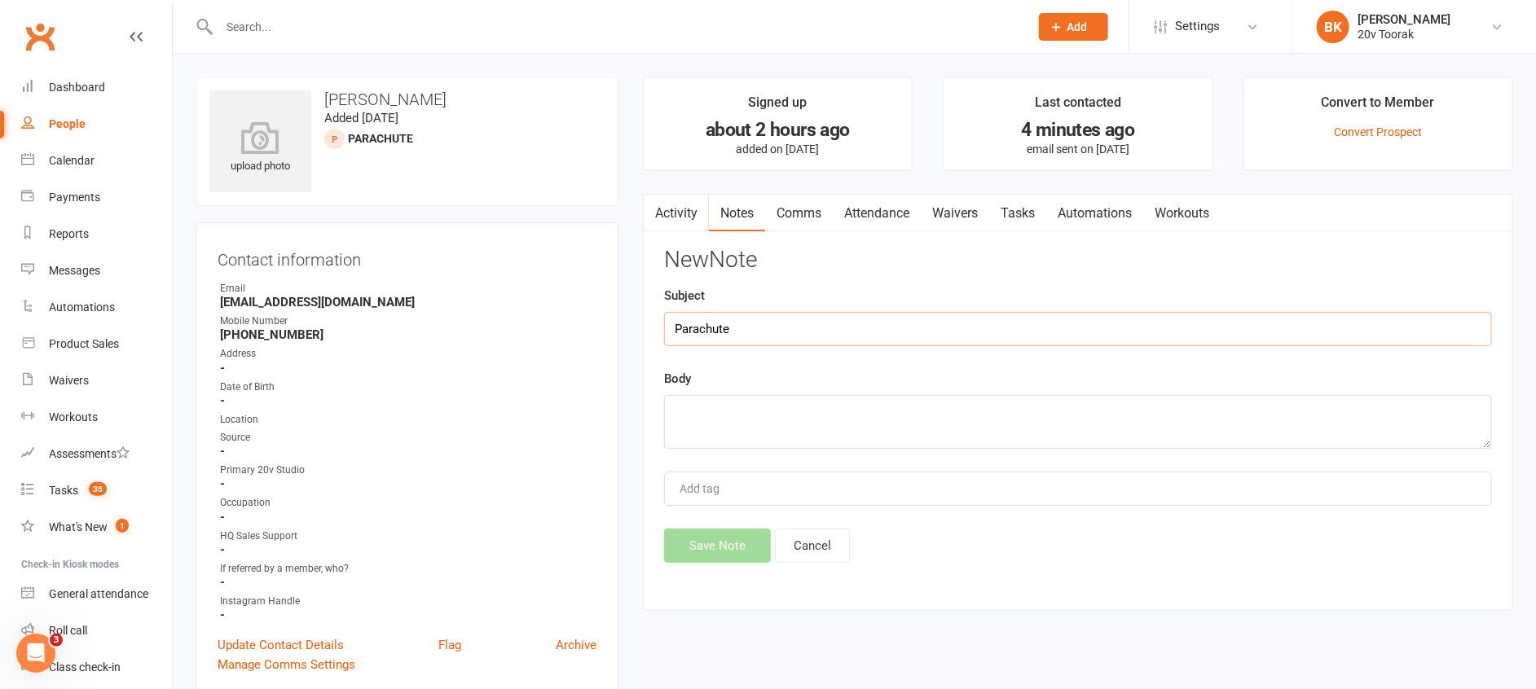
type input "Parachute"
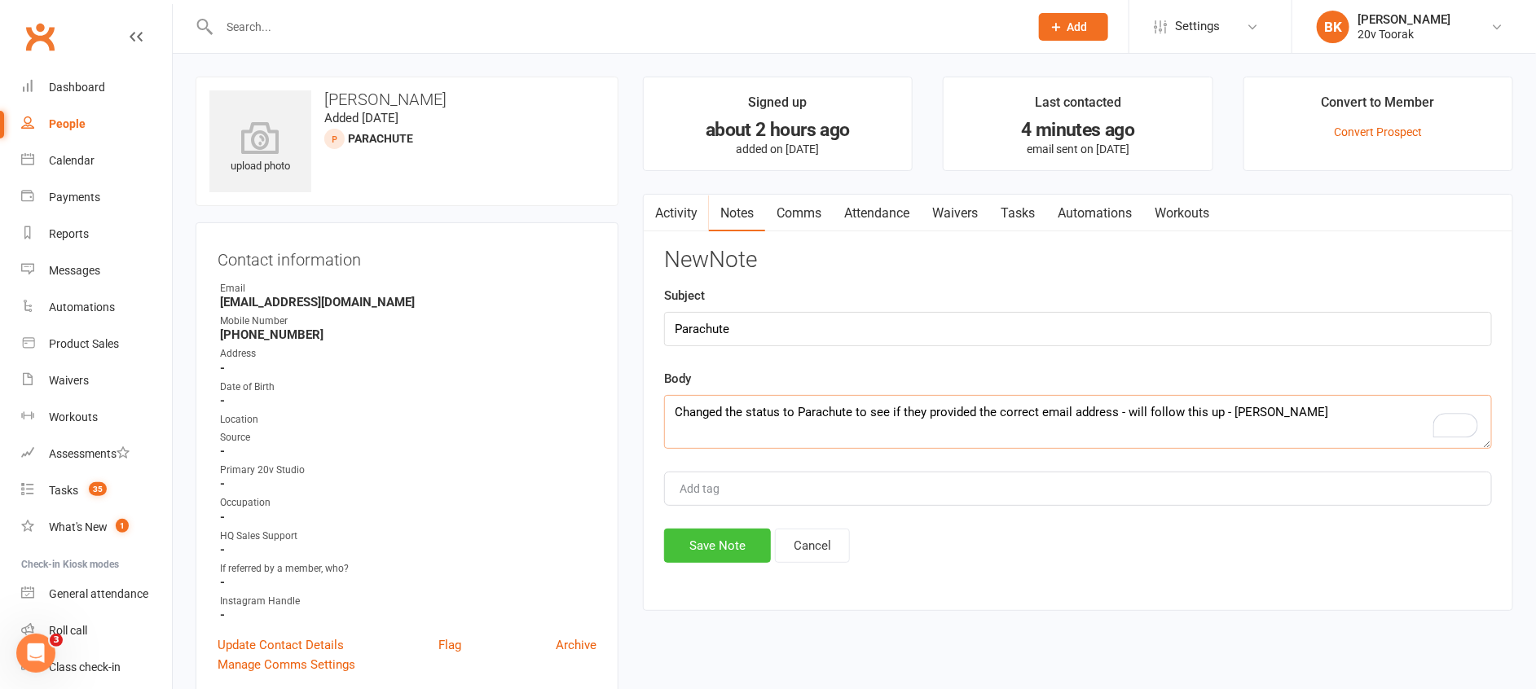
type textarea "Changed the status to Parachute to see if they provided the correct email addre…"
click at [727, 535] on button "Save Note" at bounding box center [717, 546] width 107 height 34
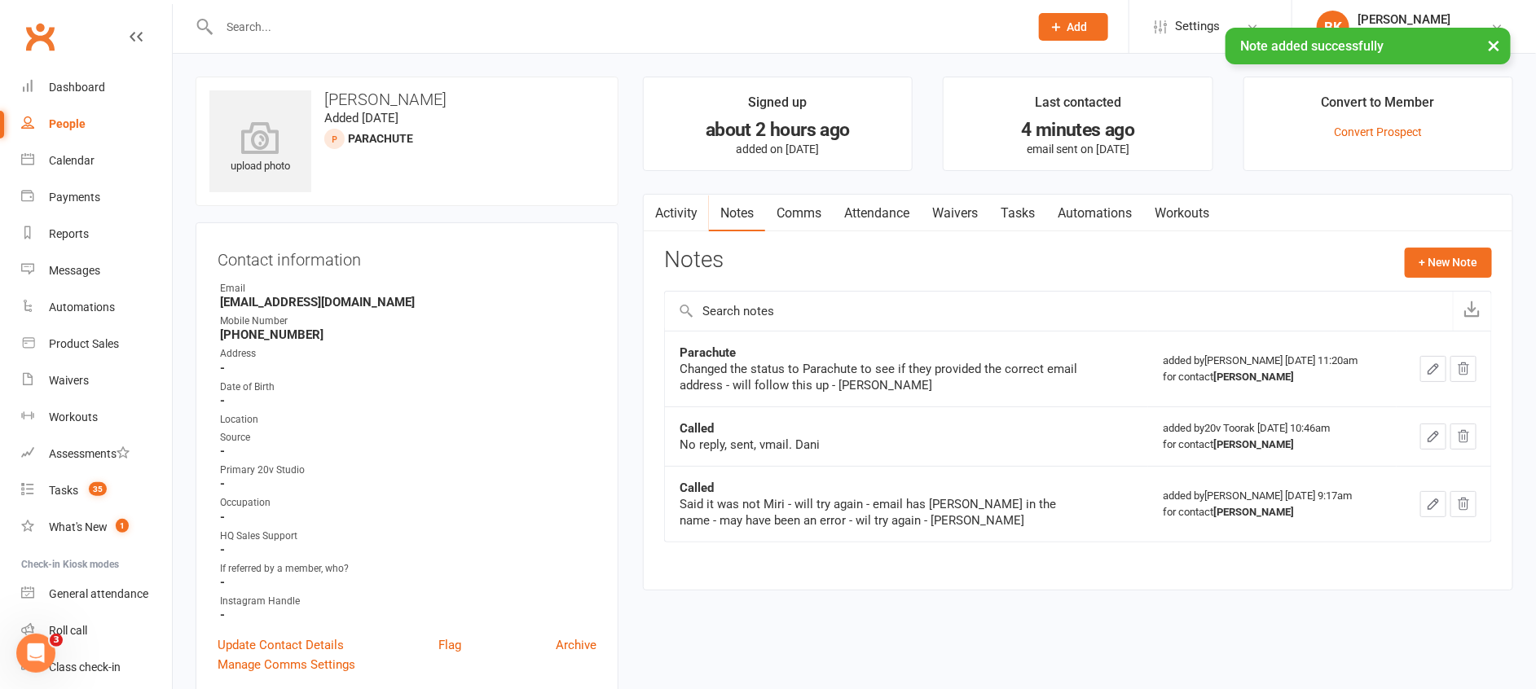
click at [1036, 209] on link "Tasks" at bounding box center [1017, 213] width 57 height 37
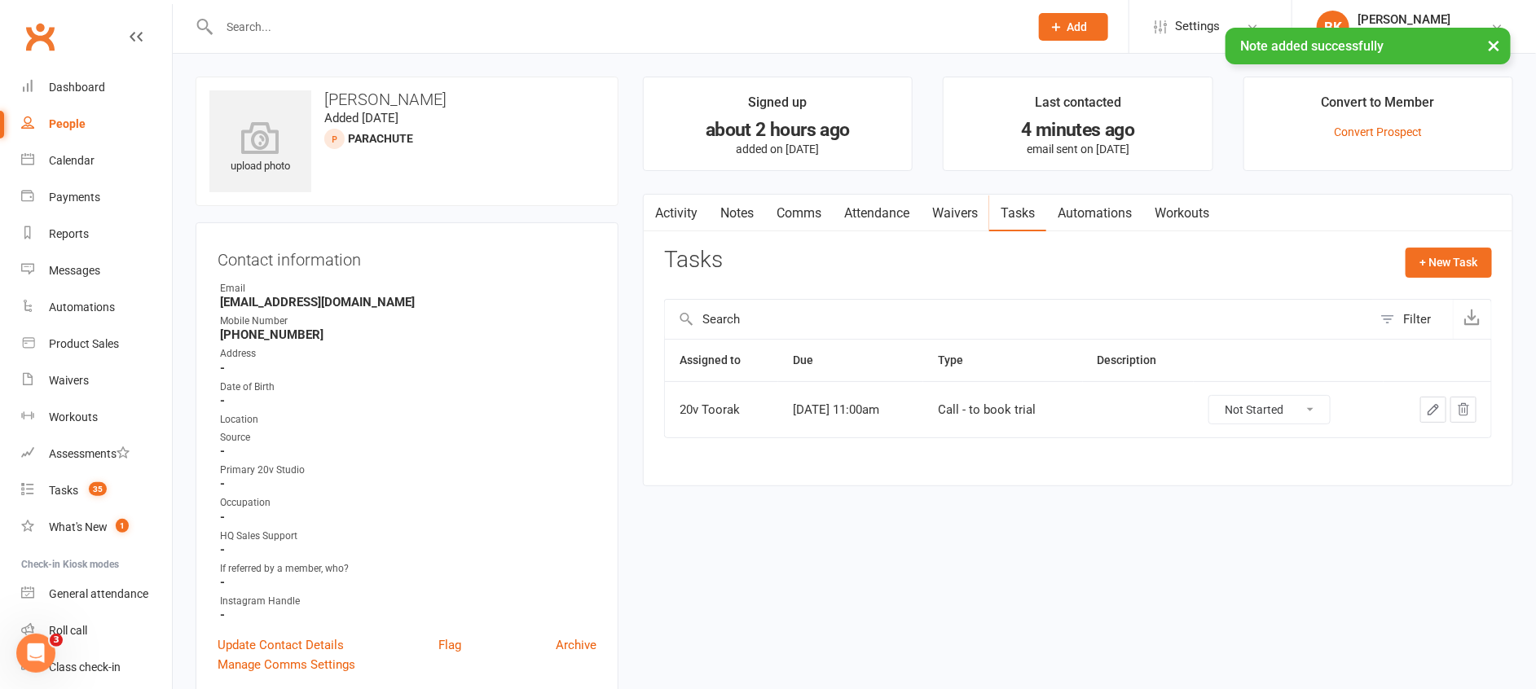
click at [1436, 405] on icon "button" at bounding box center [1433, 410] width 10 height 10
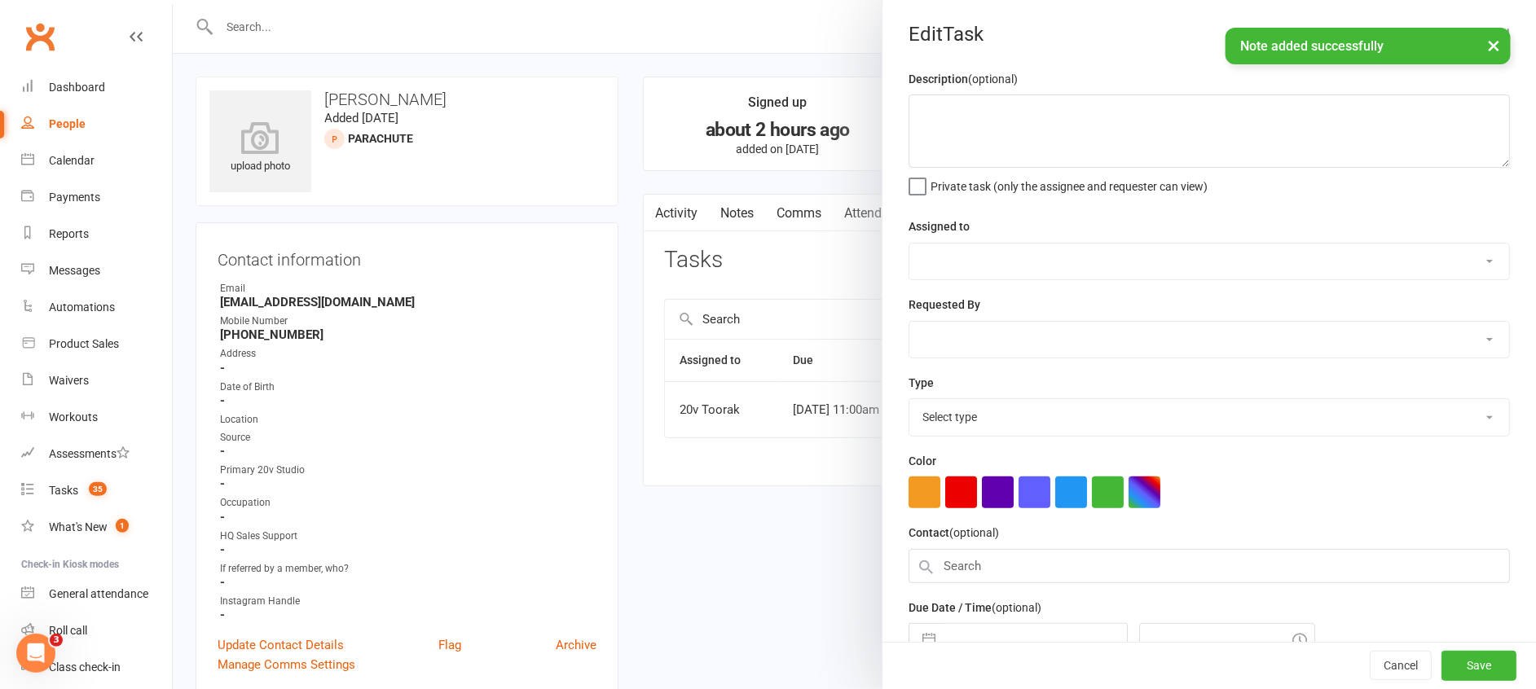
select select "45736"
type input "13 Sep 2025"
type input "11:00am"
select select "32301"
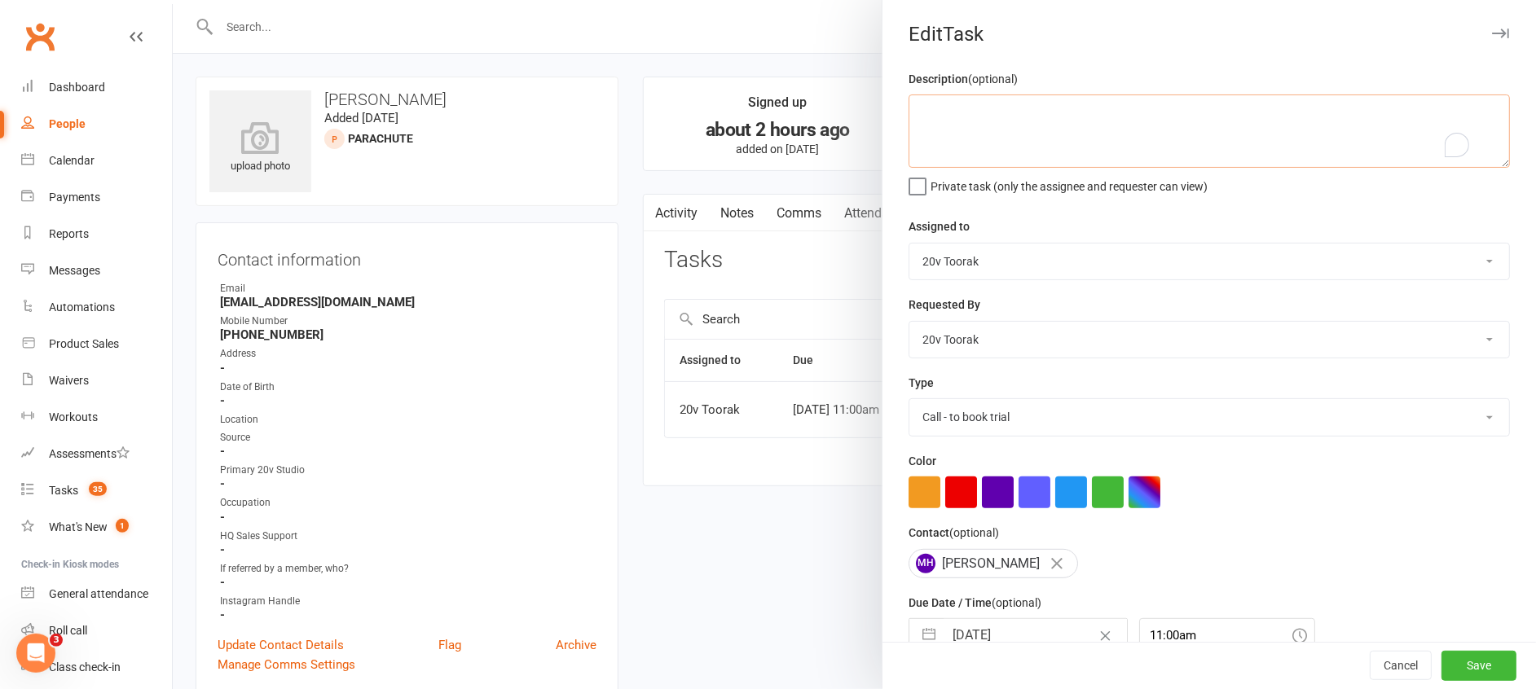
click at [1085, 109] on textarea "To enrich screen reader interactions, please activate Accessibility in Grammarl…" at bounding box center [1209, 131] width 601 height 73
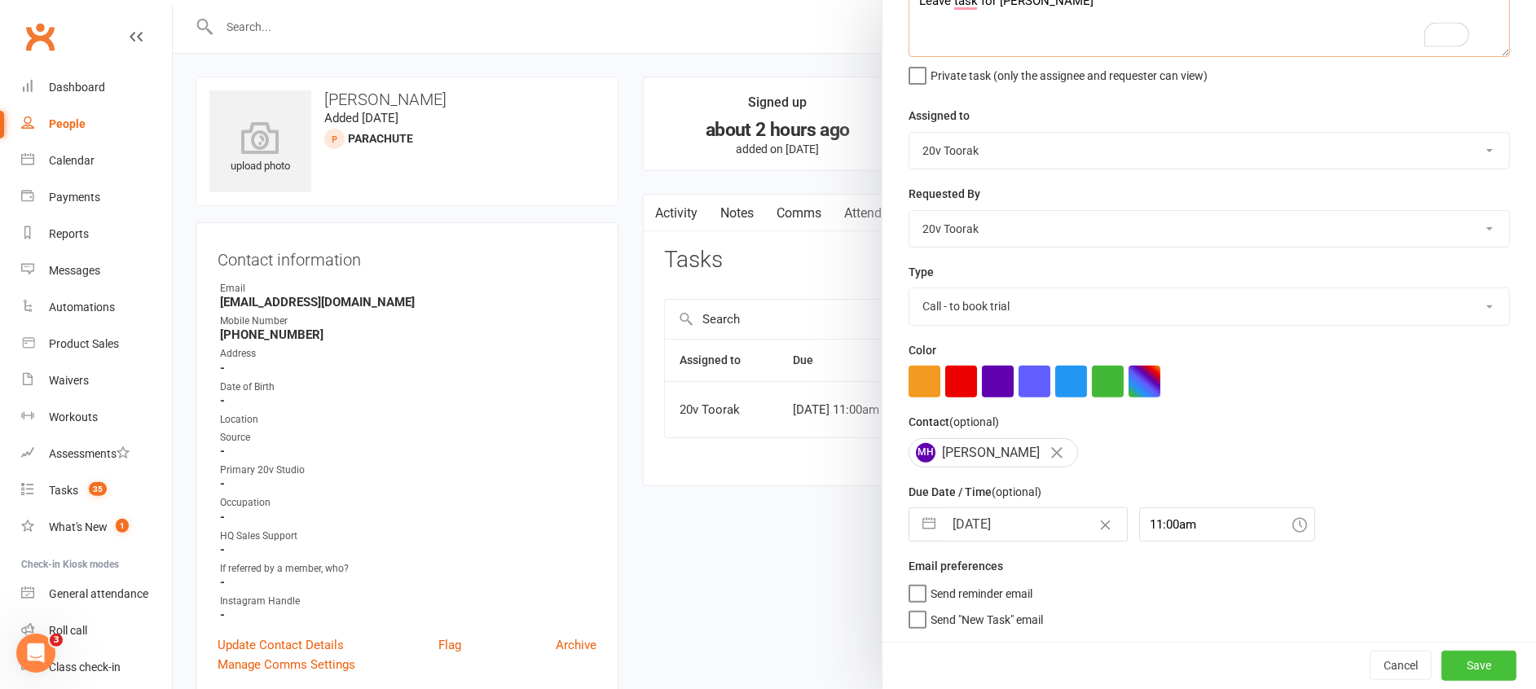
type textarea "Leave task for Byron"
click at [1441, 666] on button "Save" at bounding box center [1478, 665] width 75 height 29
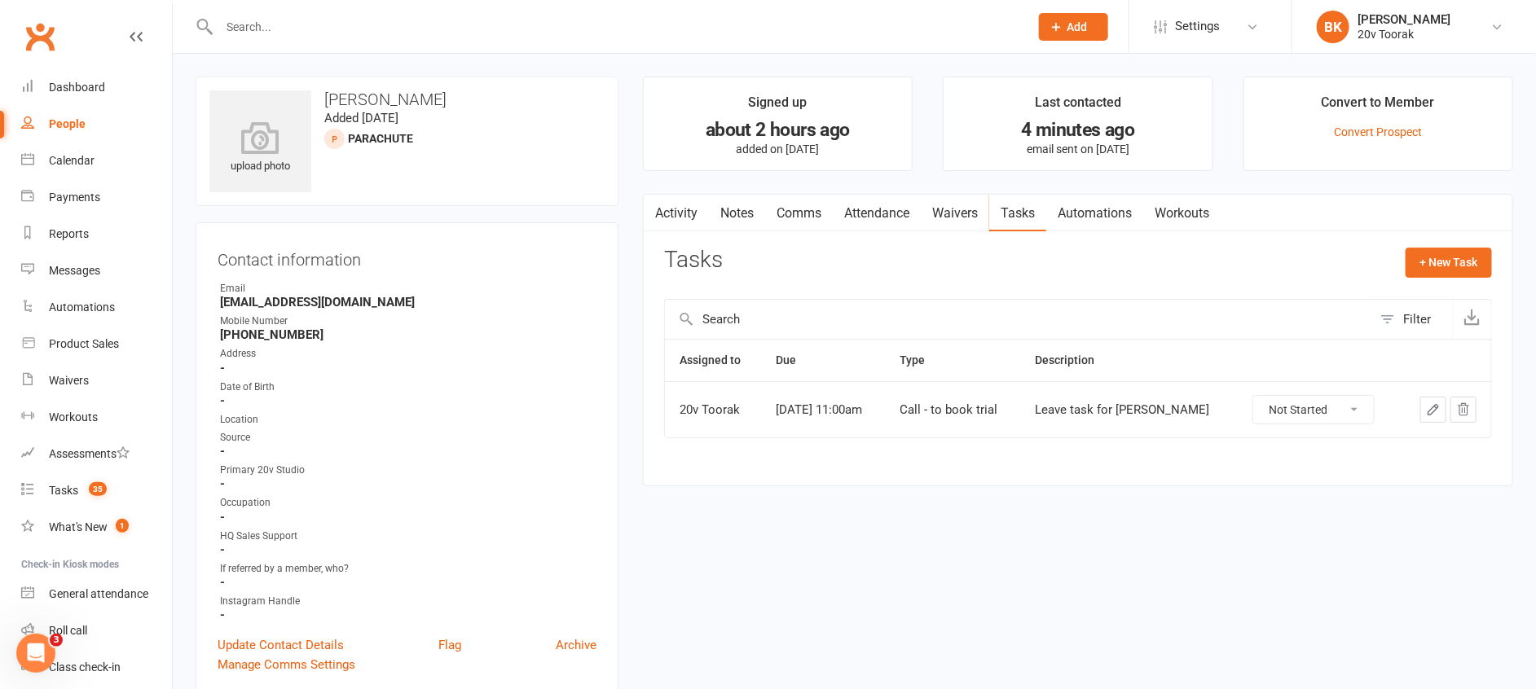
click at [718, 218] on link "Notes" at bounding box center [737, 213] width 56 height 37
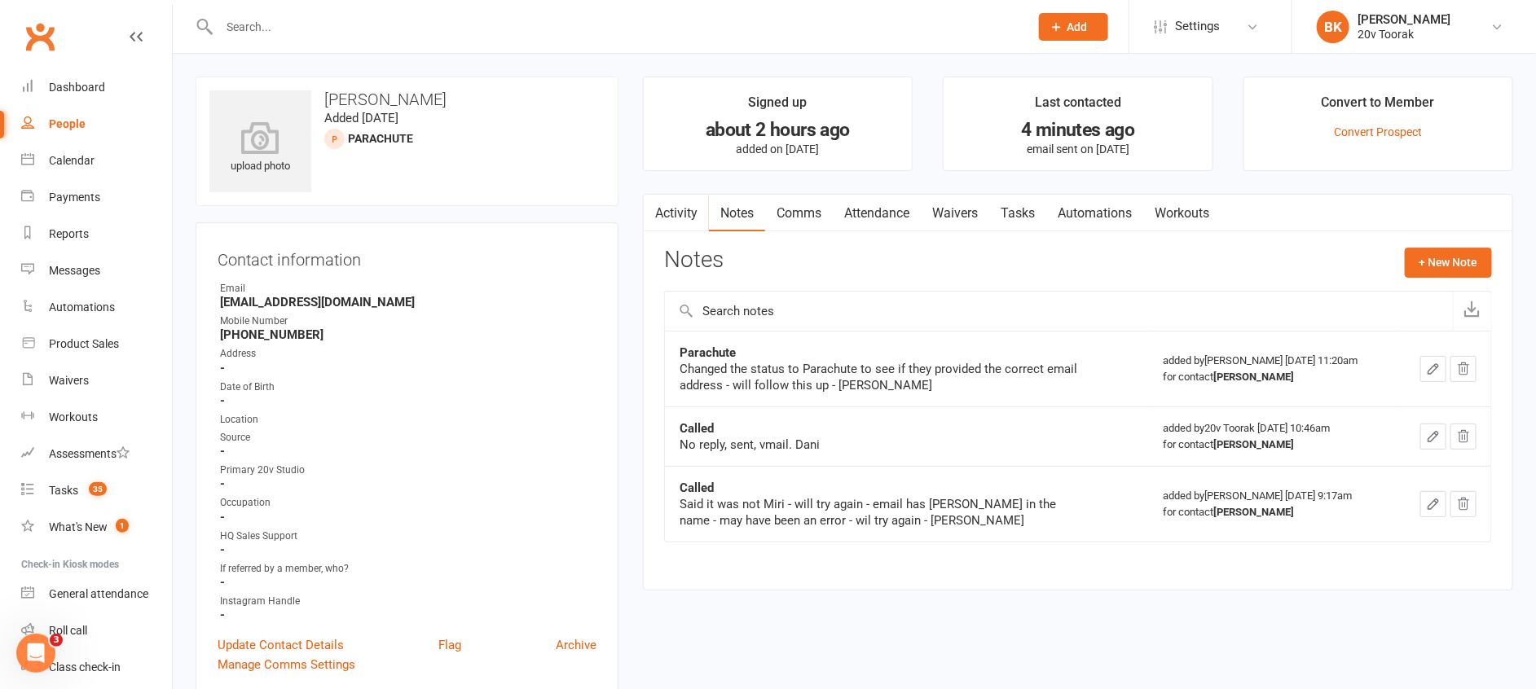
click at [689, 213] on link "Activity" at bounding box center [676, 213] width 65 height 37
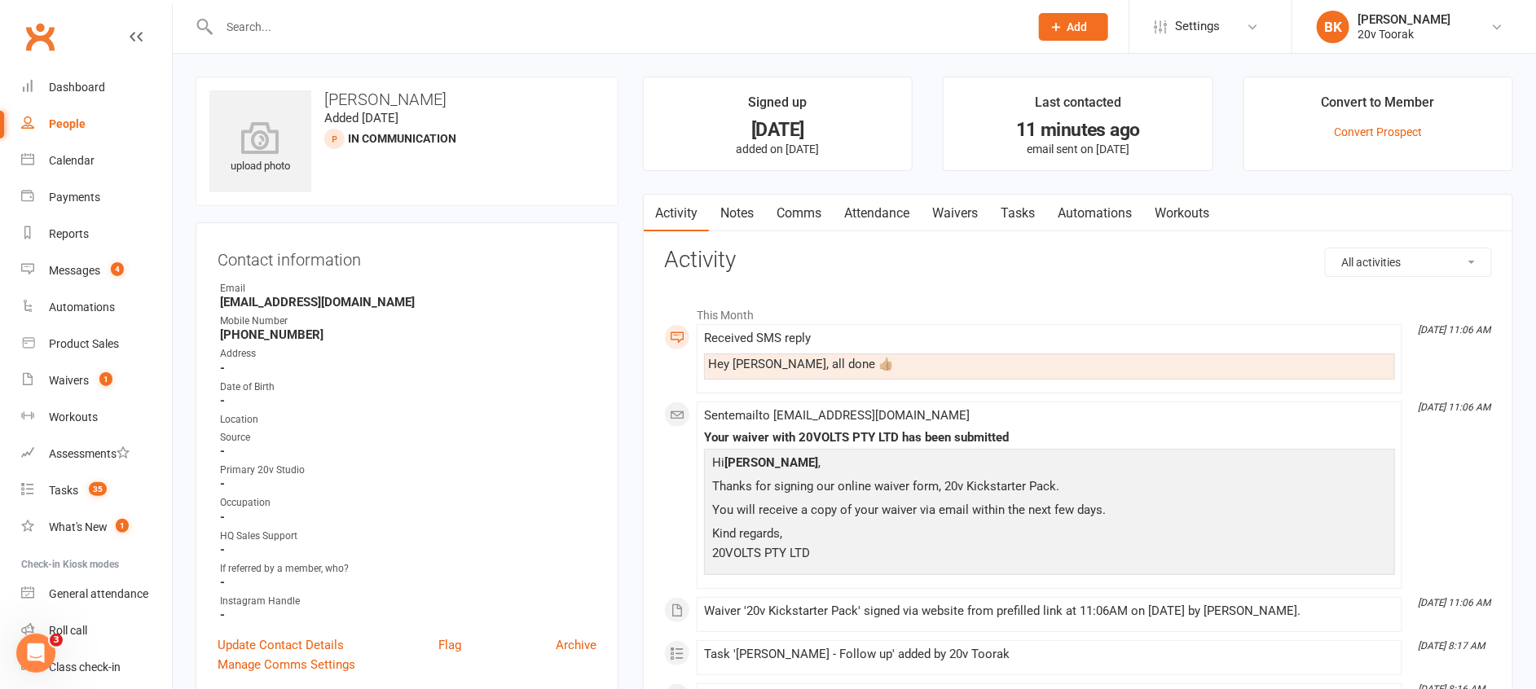
click at [752, 218] on link "Notes" at bounding box center [737, 213] width 56 height 37
